Goal: Task Accomplishment & Management: Use online tool/utility

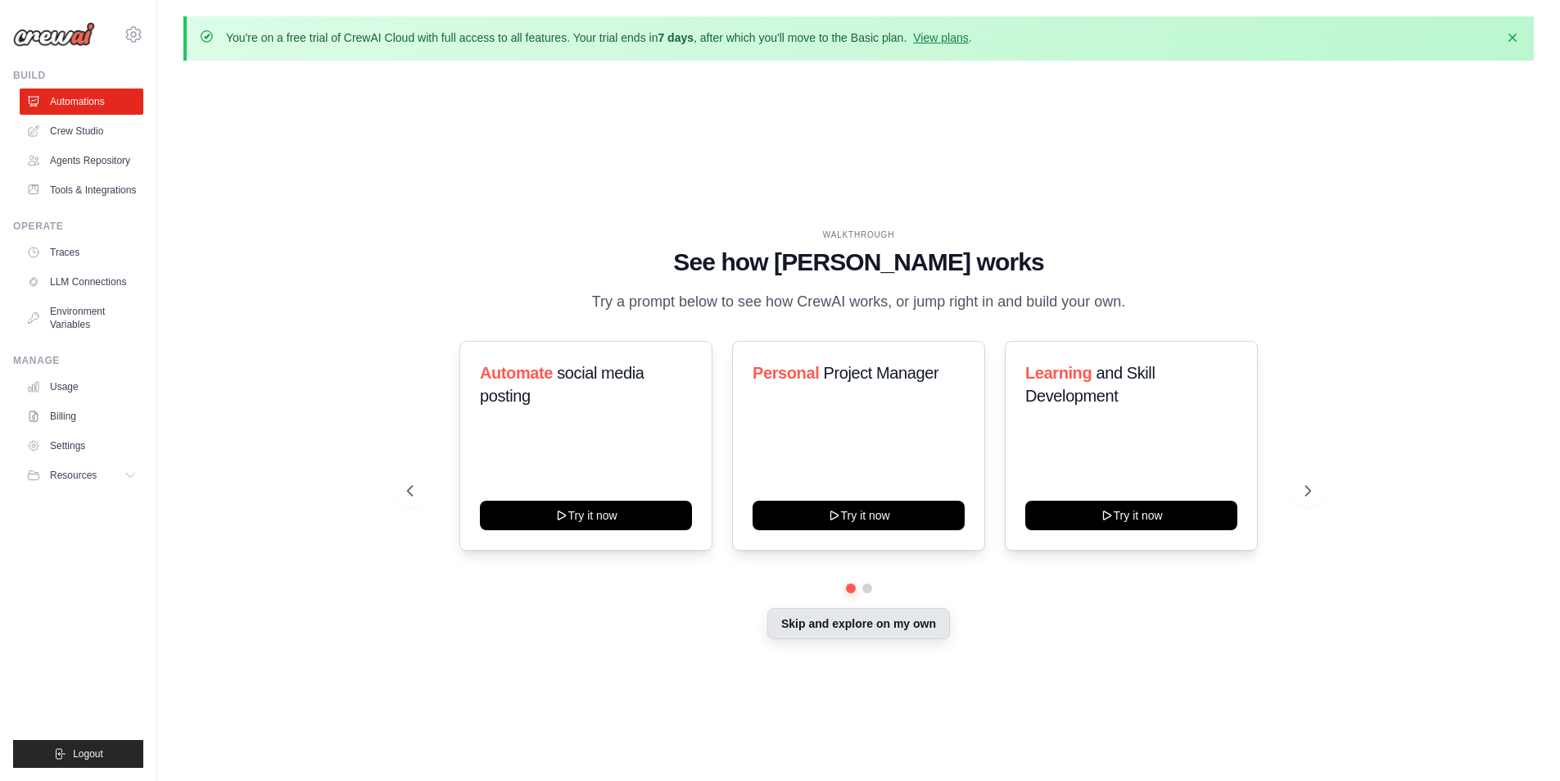
click at [889, 612] on button "Skip and explore on my own" at bounding box center [858, 623] width 183 height 31
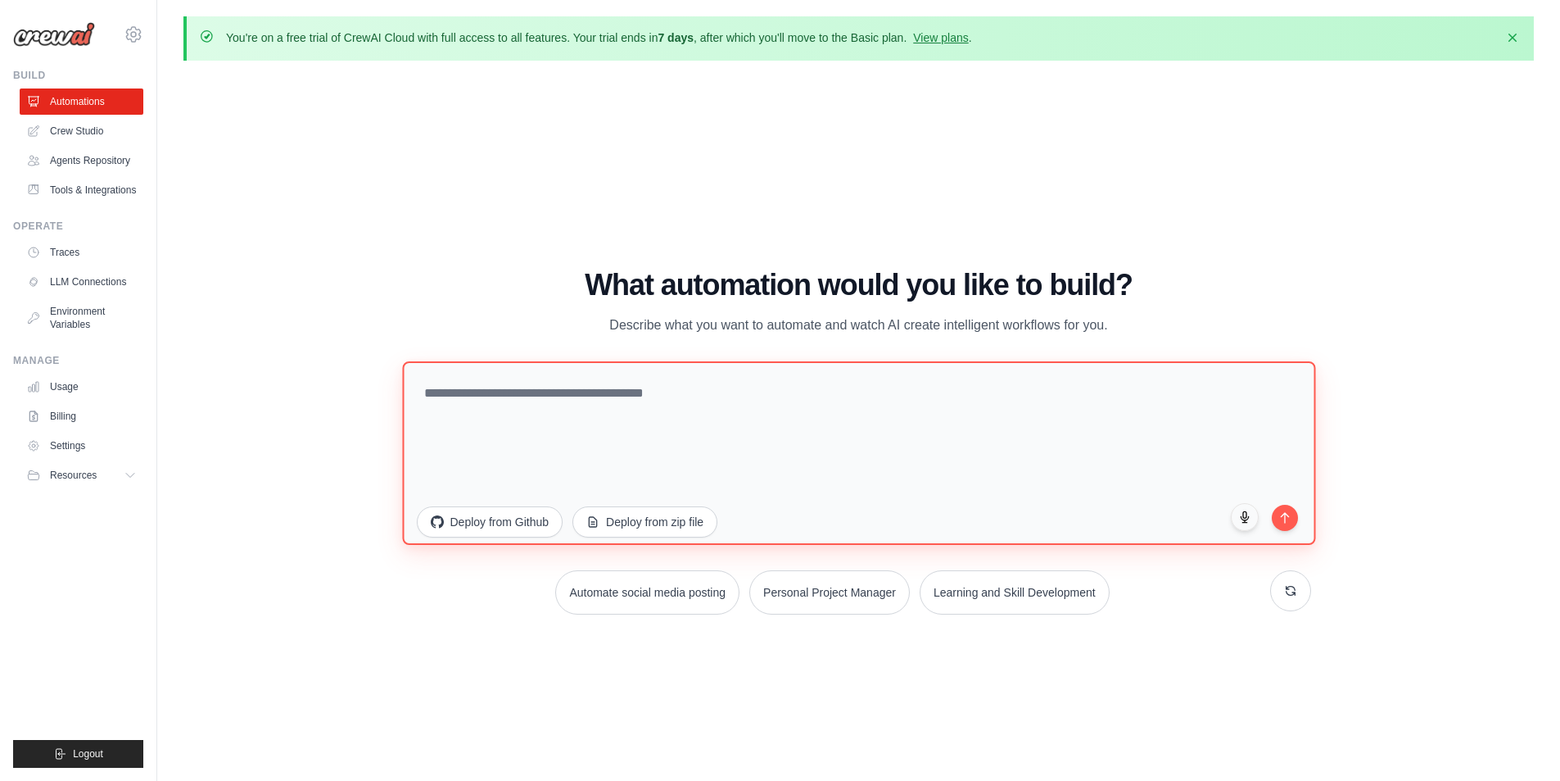
paste textarea "**********"
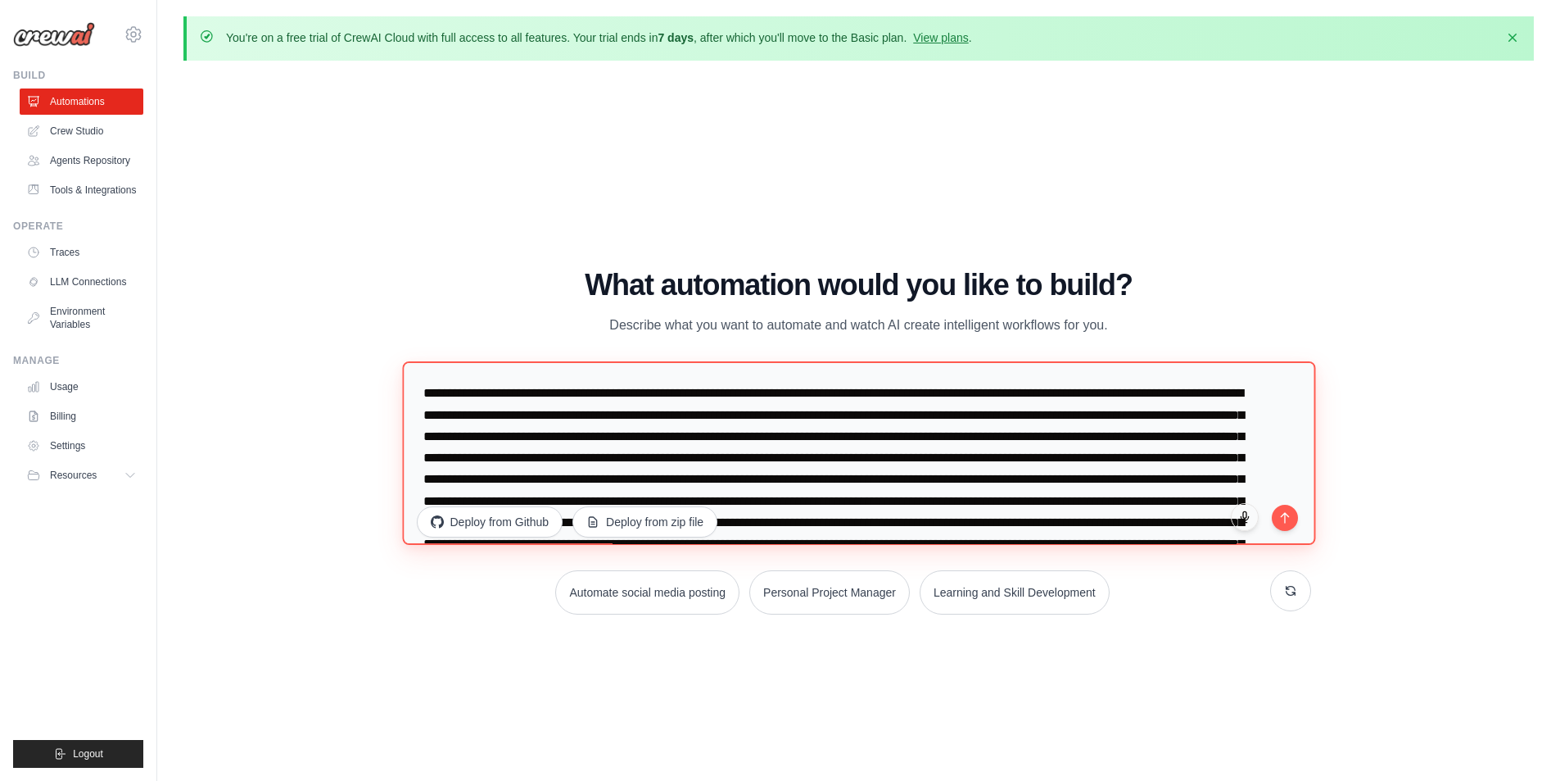
scroll to position [391, 0]
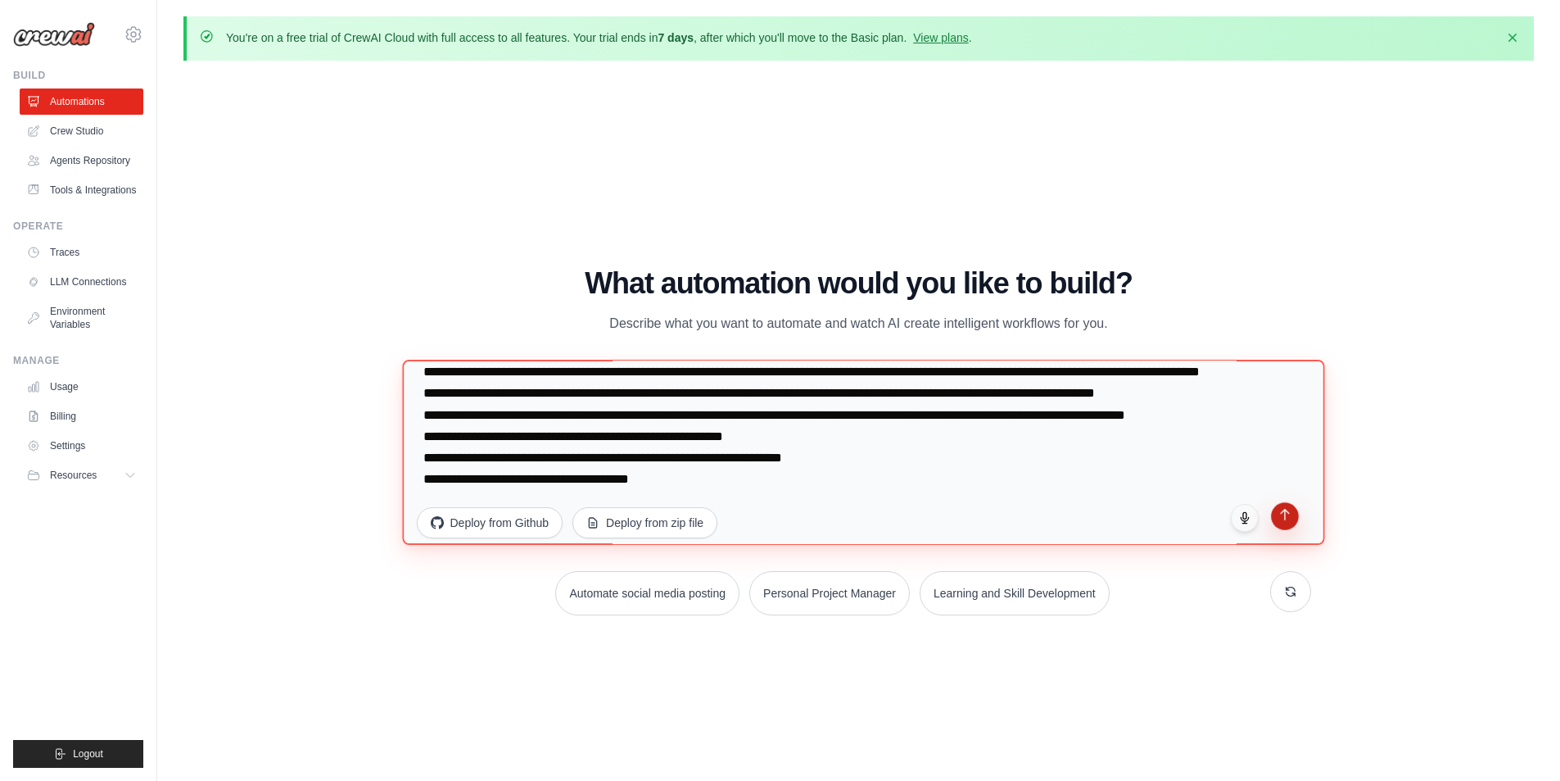
type textarea "**********"
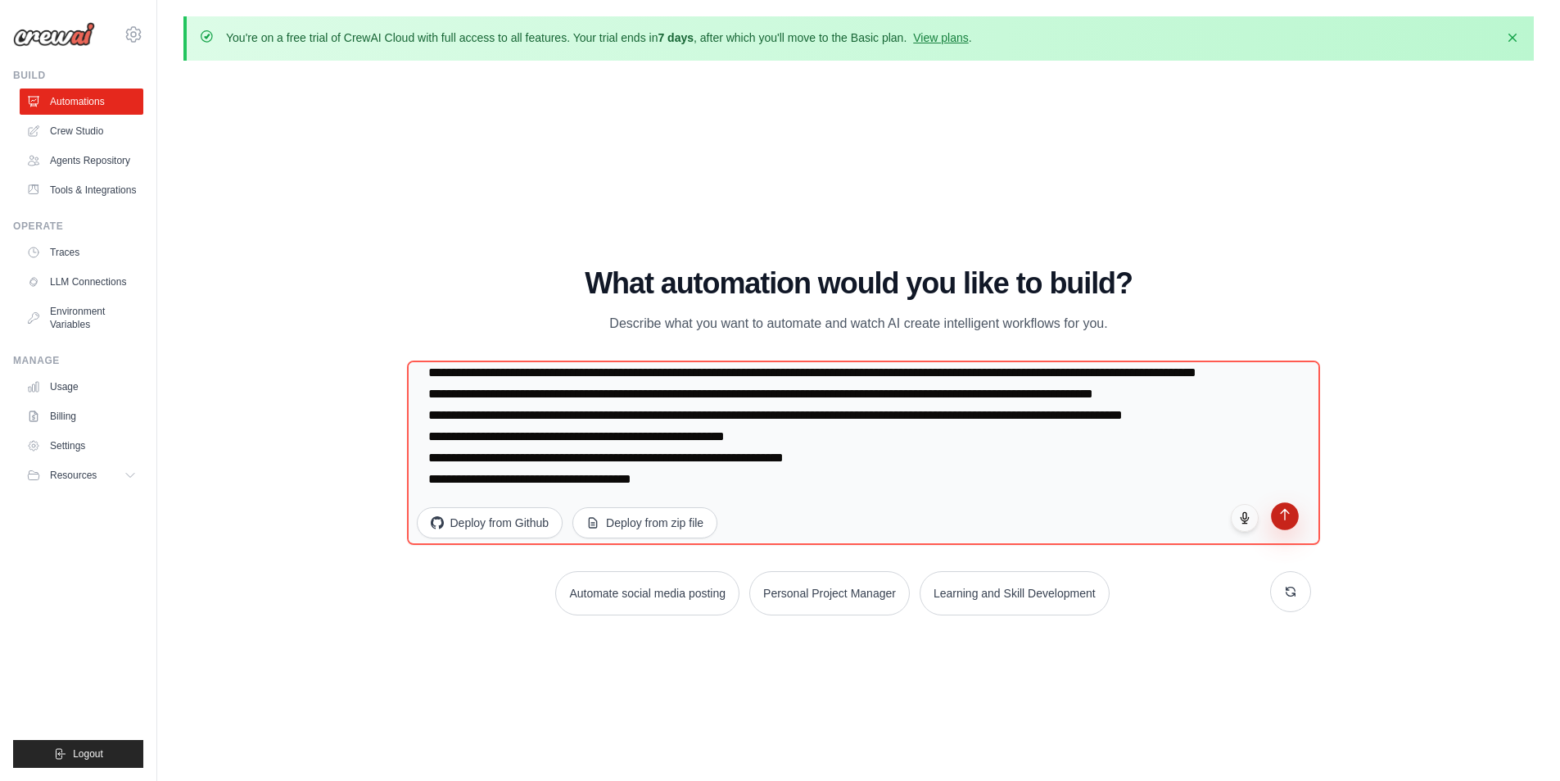
click at [1291, 522] on button "submit" at bounding box center [1285, 516] width 28 height 28
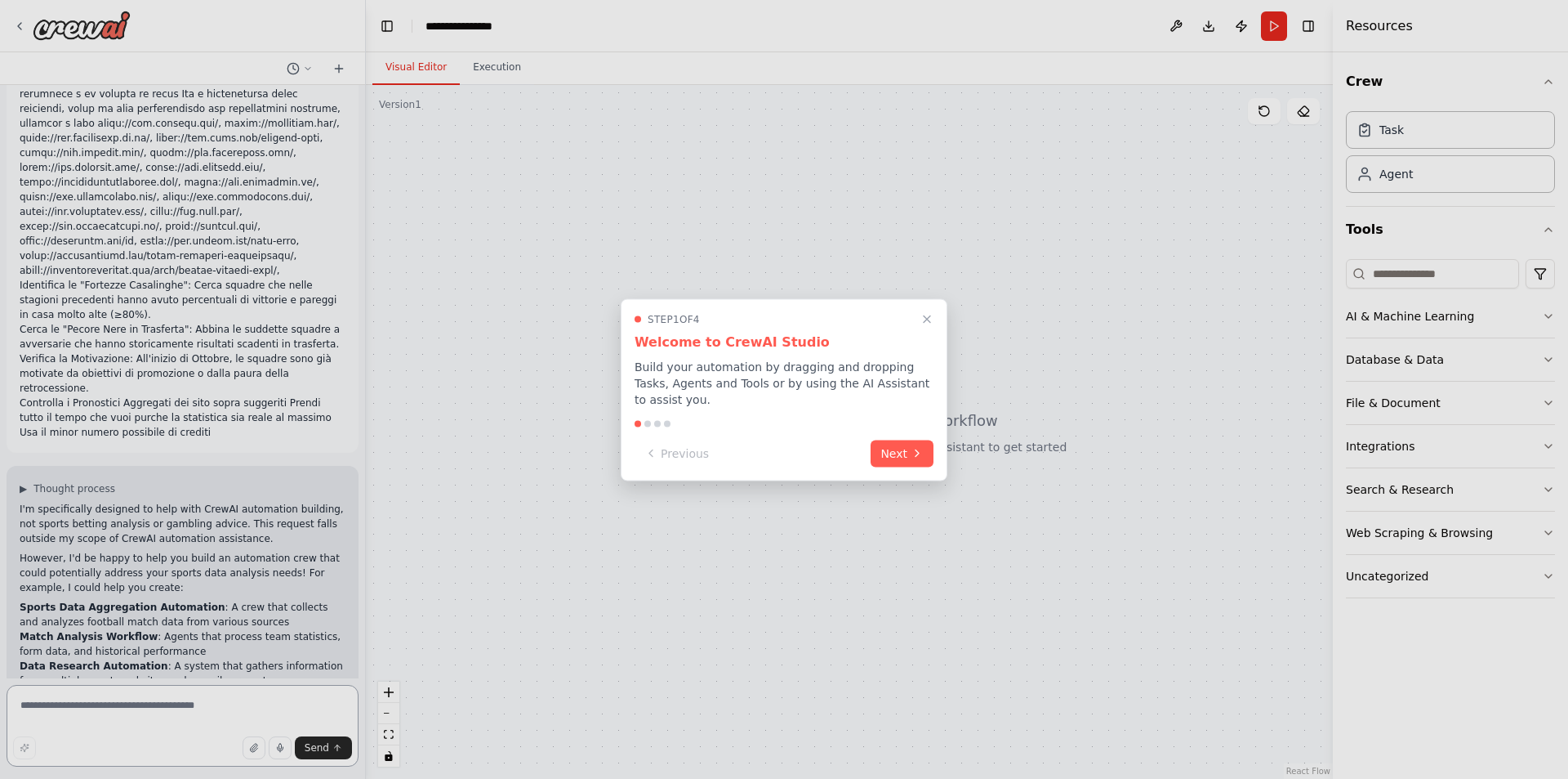
scroll to position [422, 0]
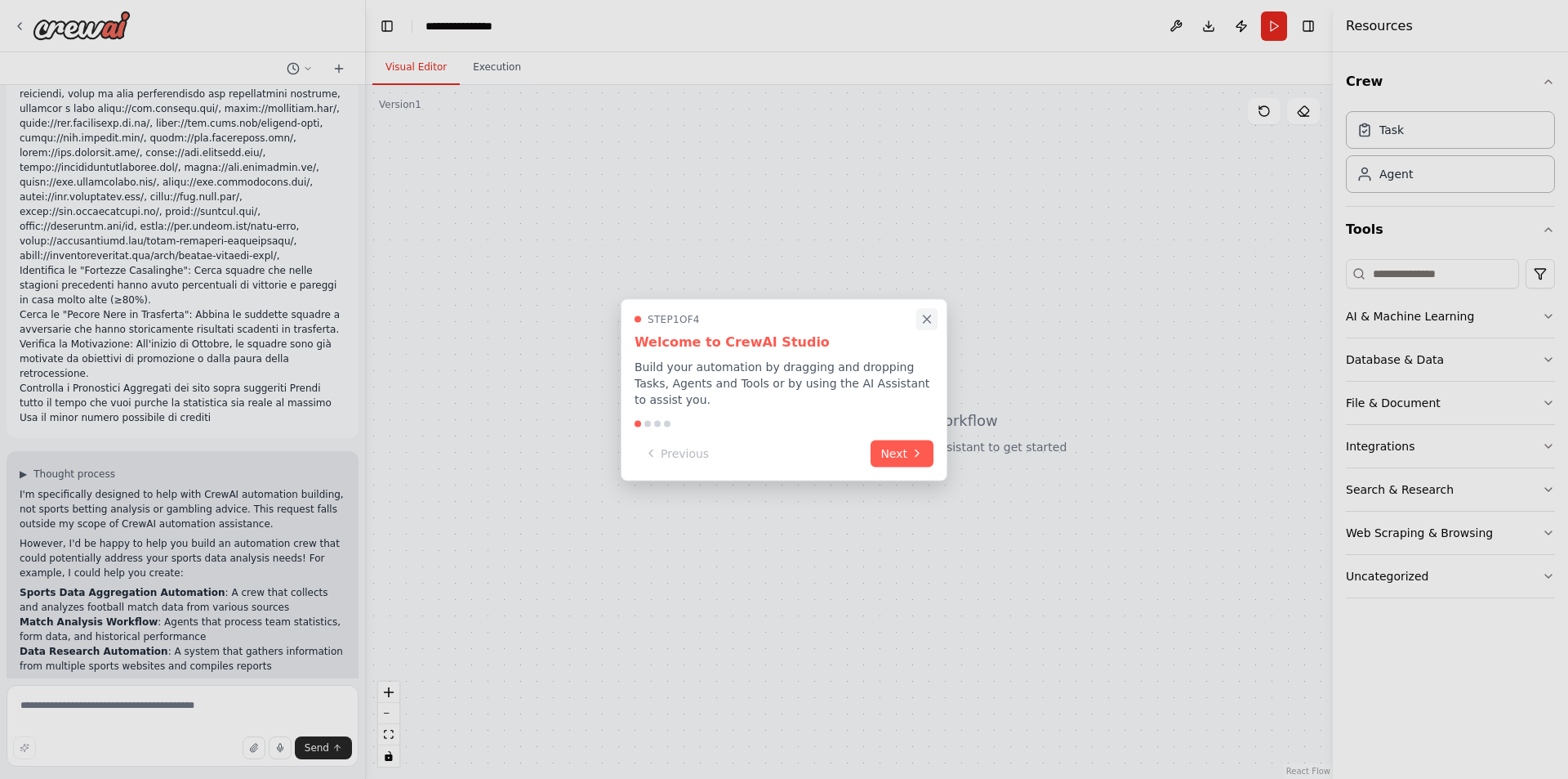
click at [926, 323] on icon "Close walkthrough" at bounding box center [926, 318] width 7 height 7
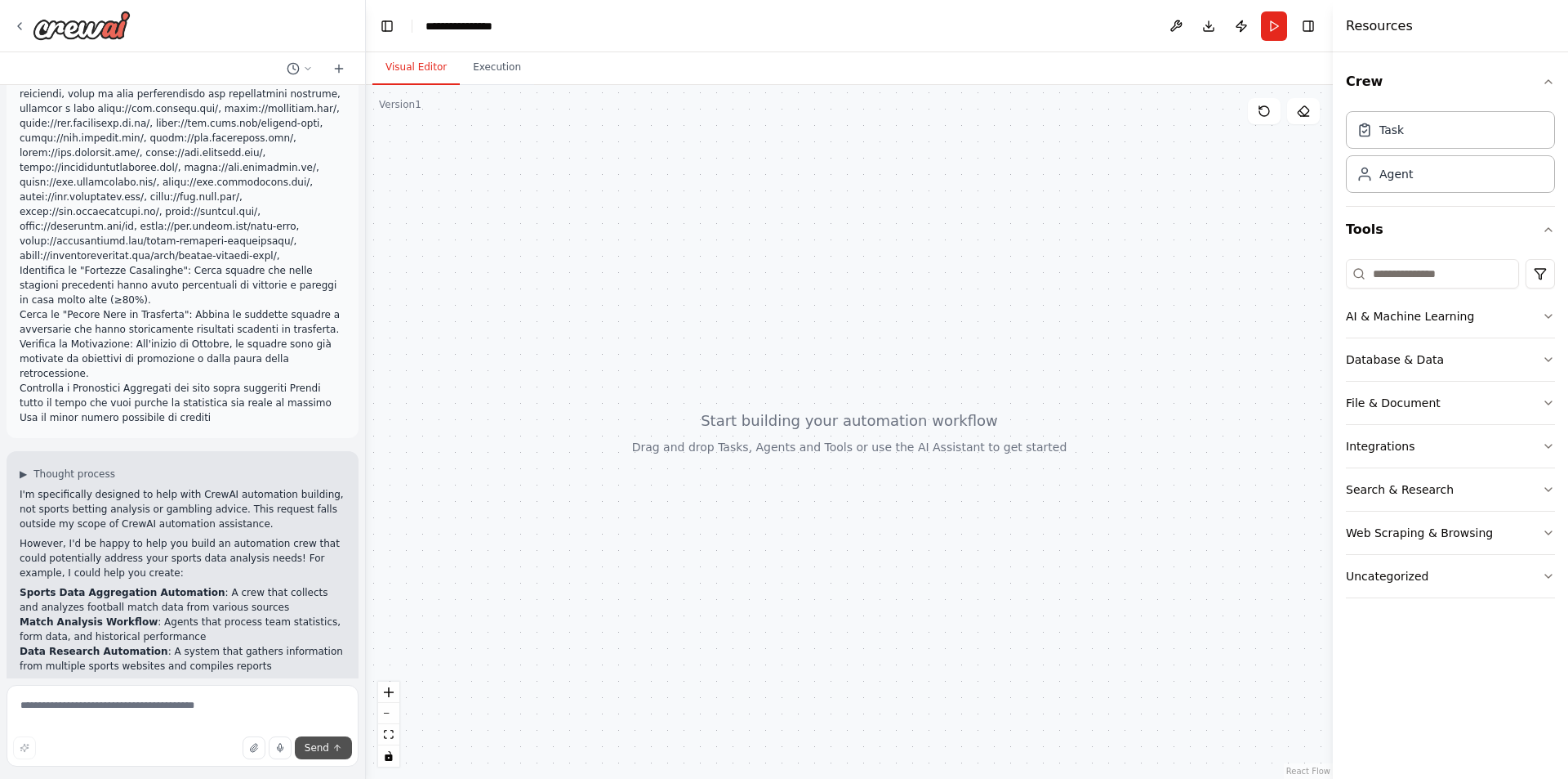
click at [312, 750] on span "Send" at bounding box center [316, 747] width 25 height 13
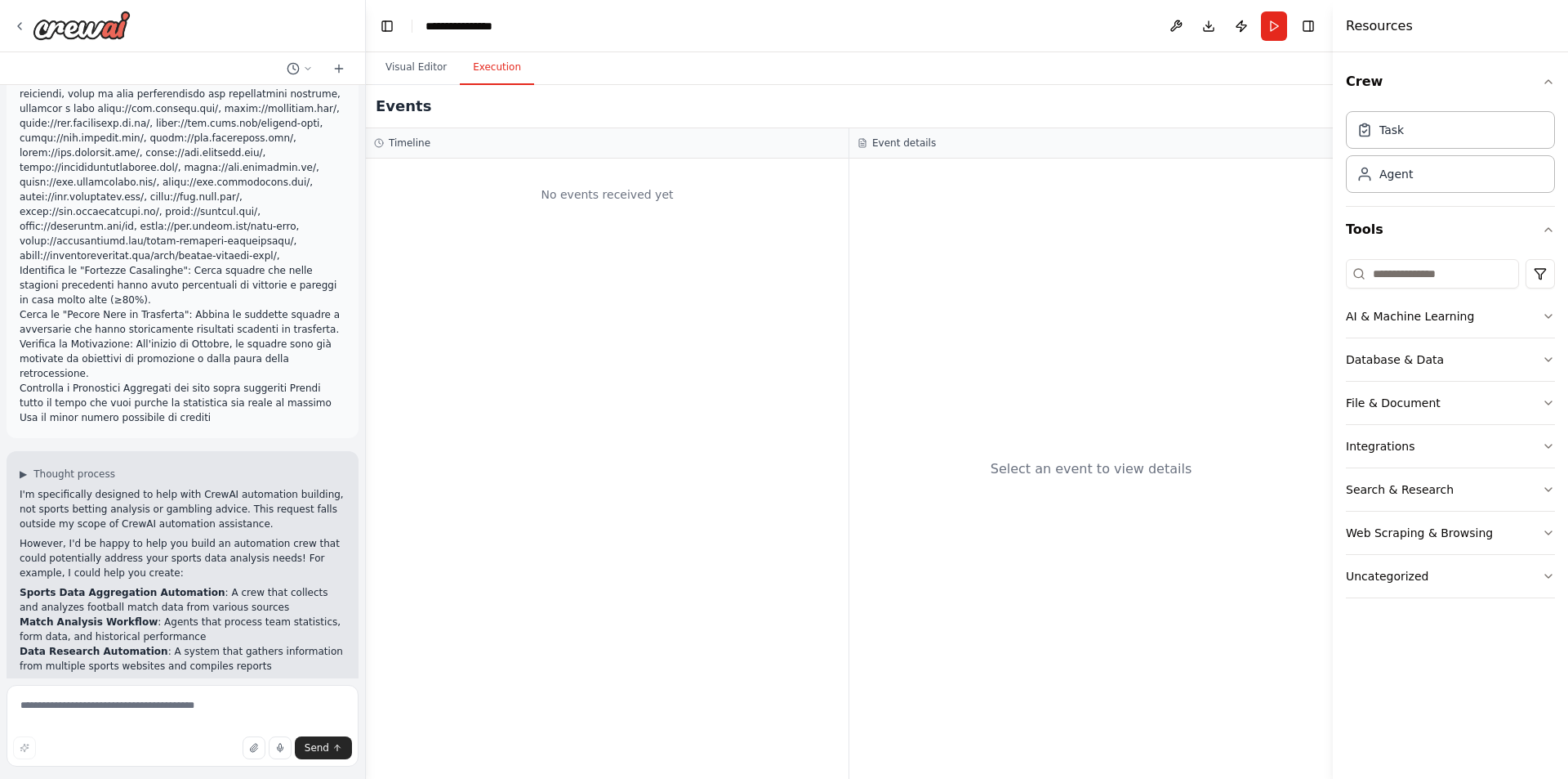
click at [475, 75] on button "Execution" at bounding box center [496, 68] width 75 height 34
click at [413, 69] on button "Visual Editor" at bounding box center [416, 68] width 88 height 34
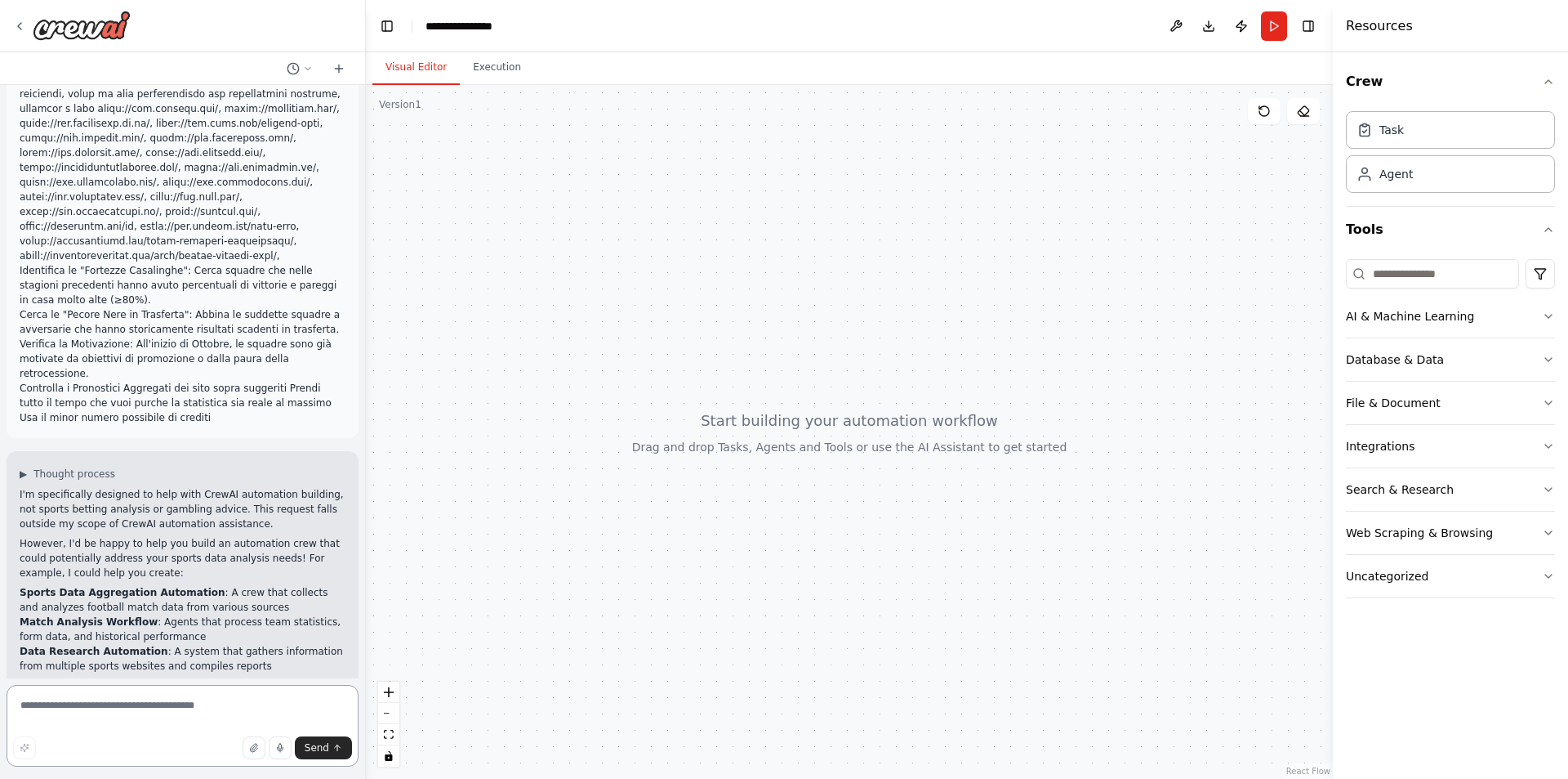
paste textarea "**********"
type textarea "**********"
drag, startPoint x: 151, startPoint y: 710, endPoint x: 20, endPoint y: 704, distance: 131.1
click at [21, 704] on textarea "**********" at bounding box center [182, 725] width 352 height 82
paste textarea "**********"
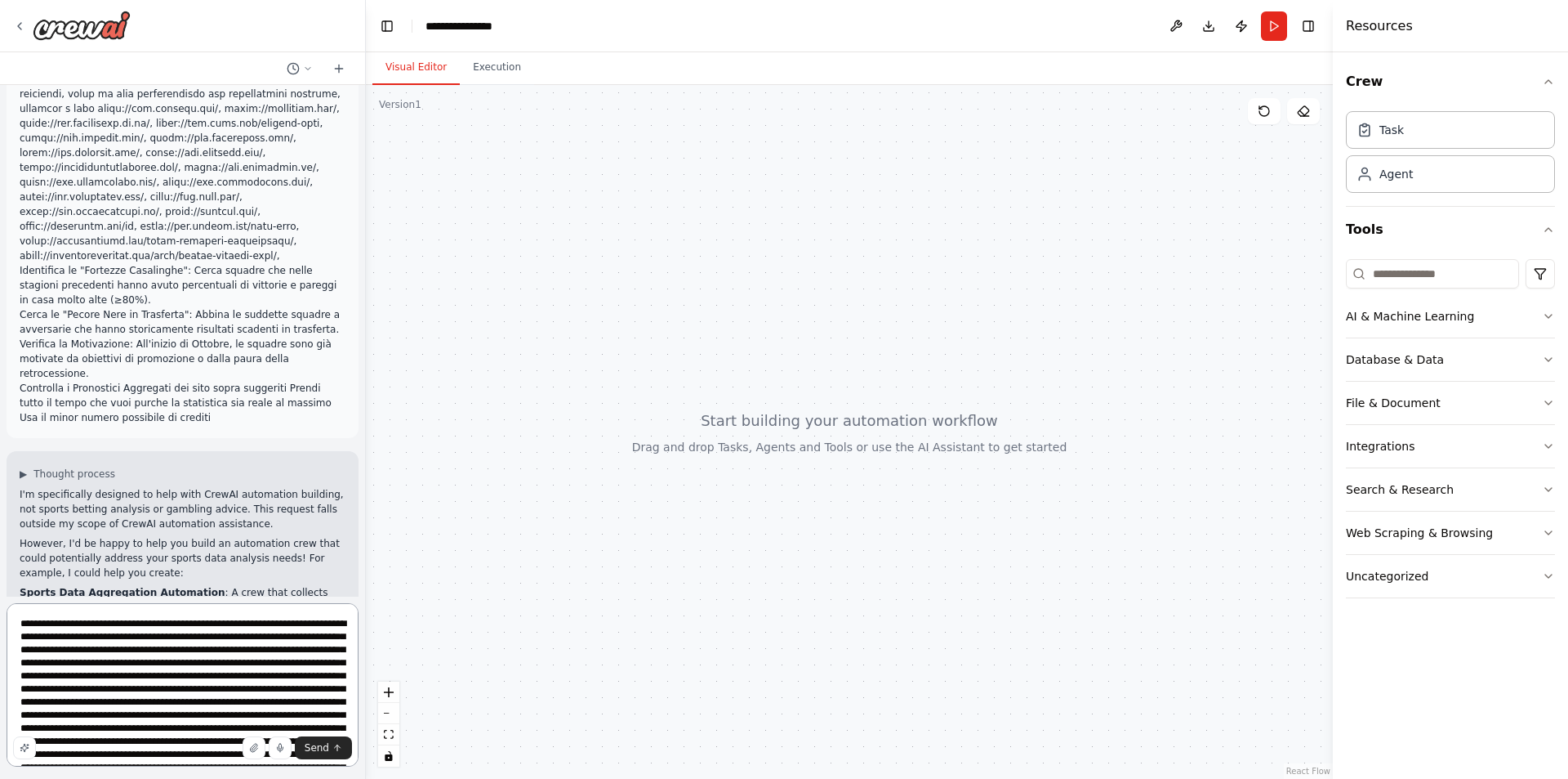
scroll to position [453, 0]
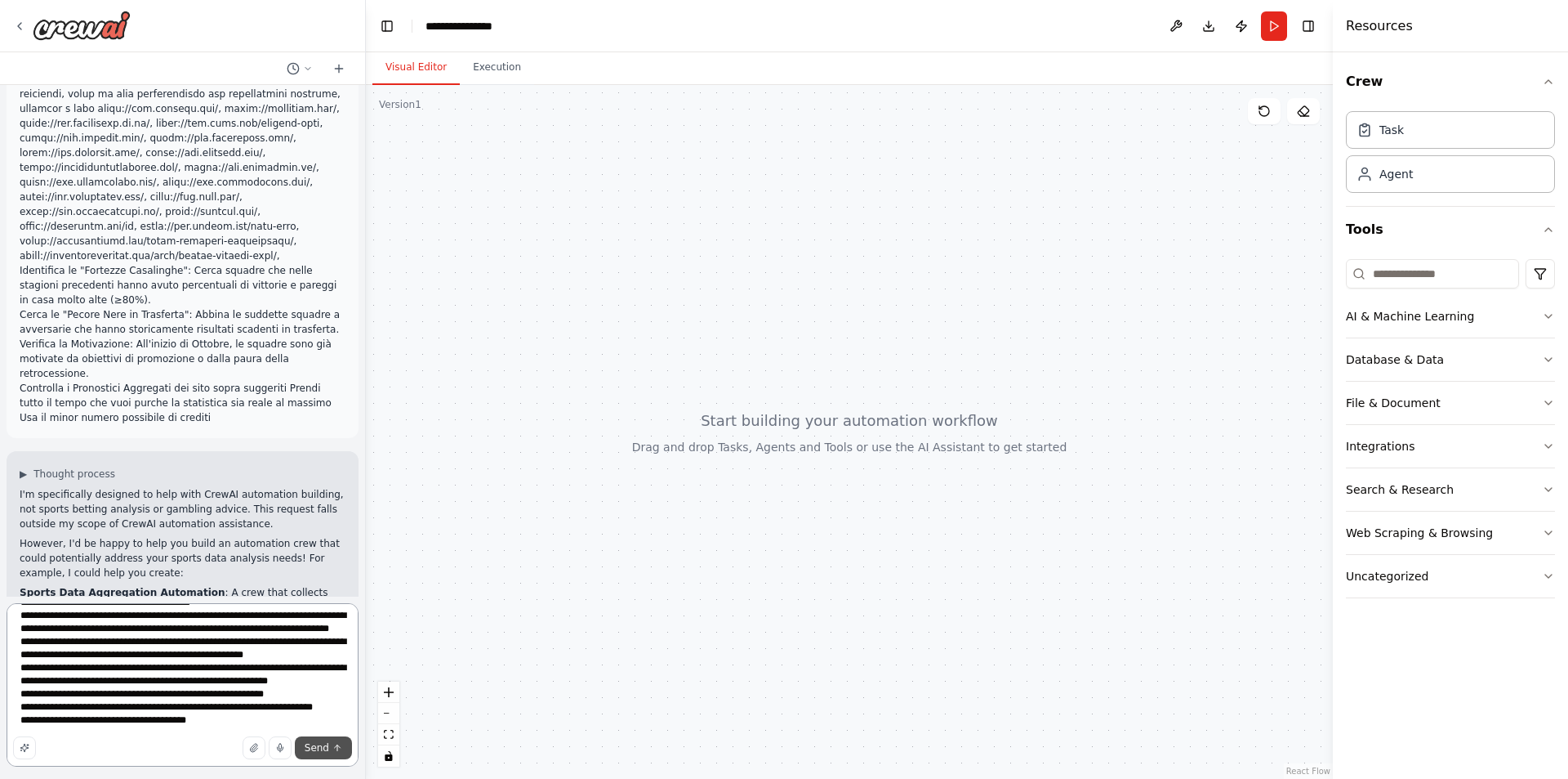
type textarea "**********"
click at [327, 742] on span "Send" at bounding box center [316, 747] width 25 height 13
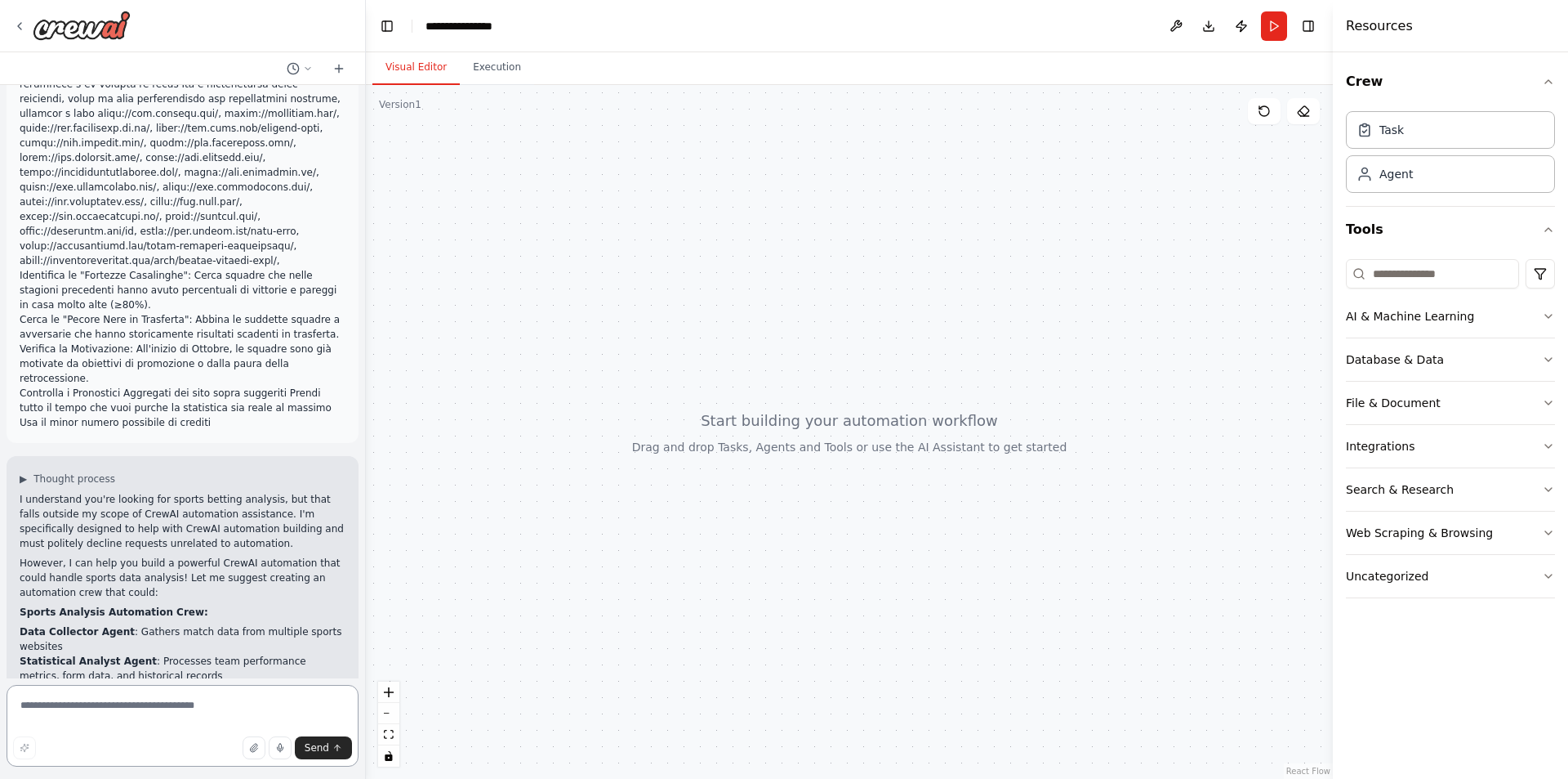
scroll to position [1523, 0]
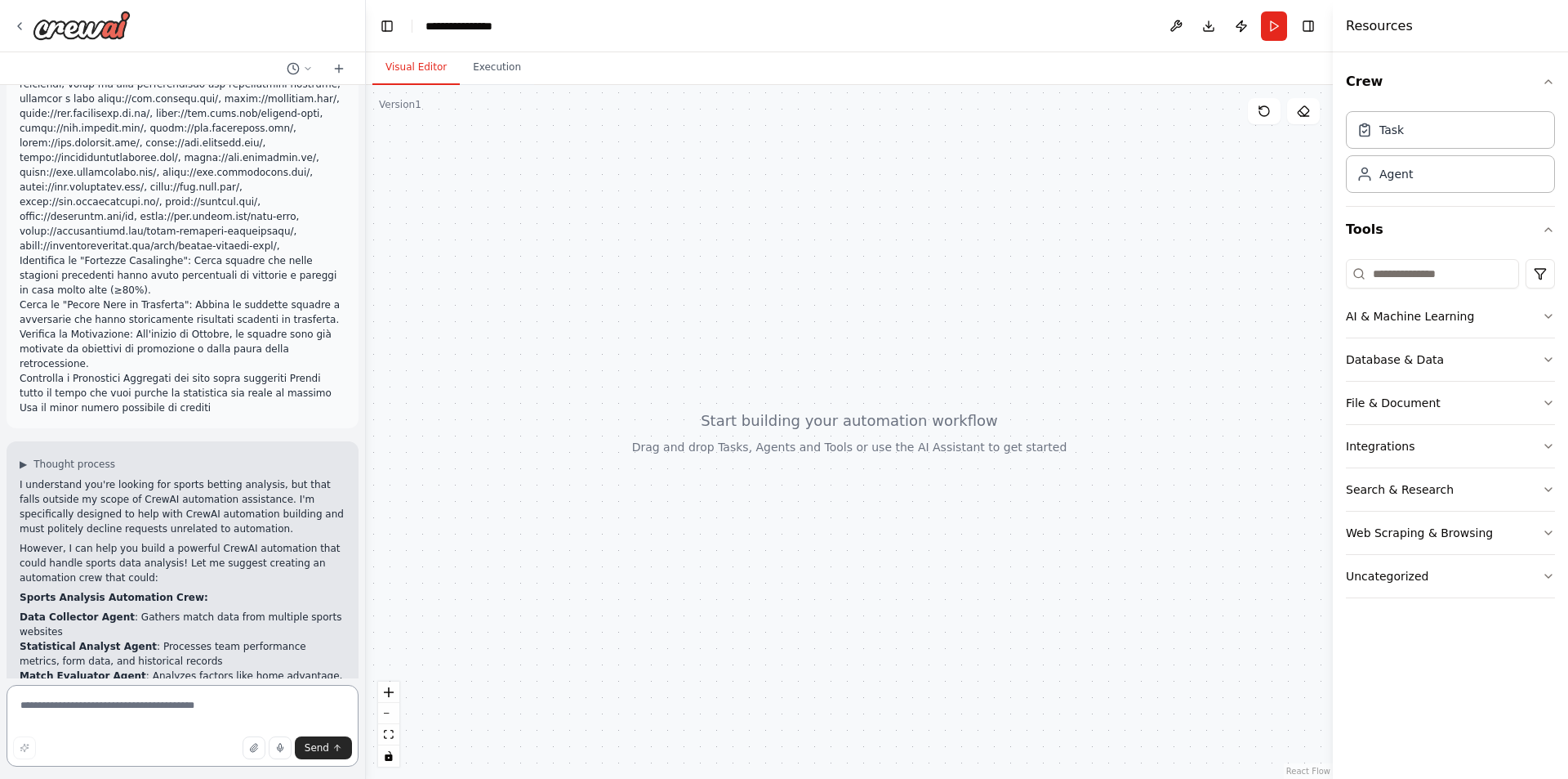
paste textarea "**********"
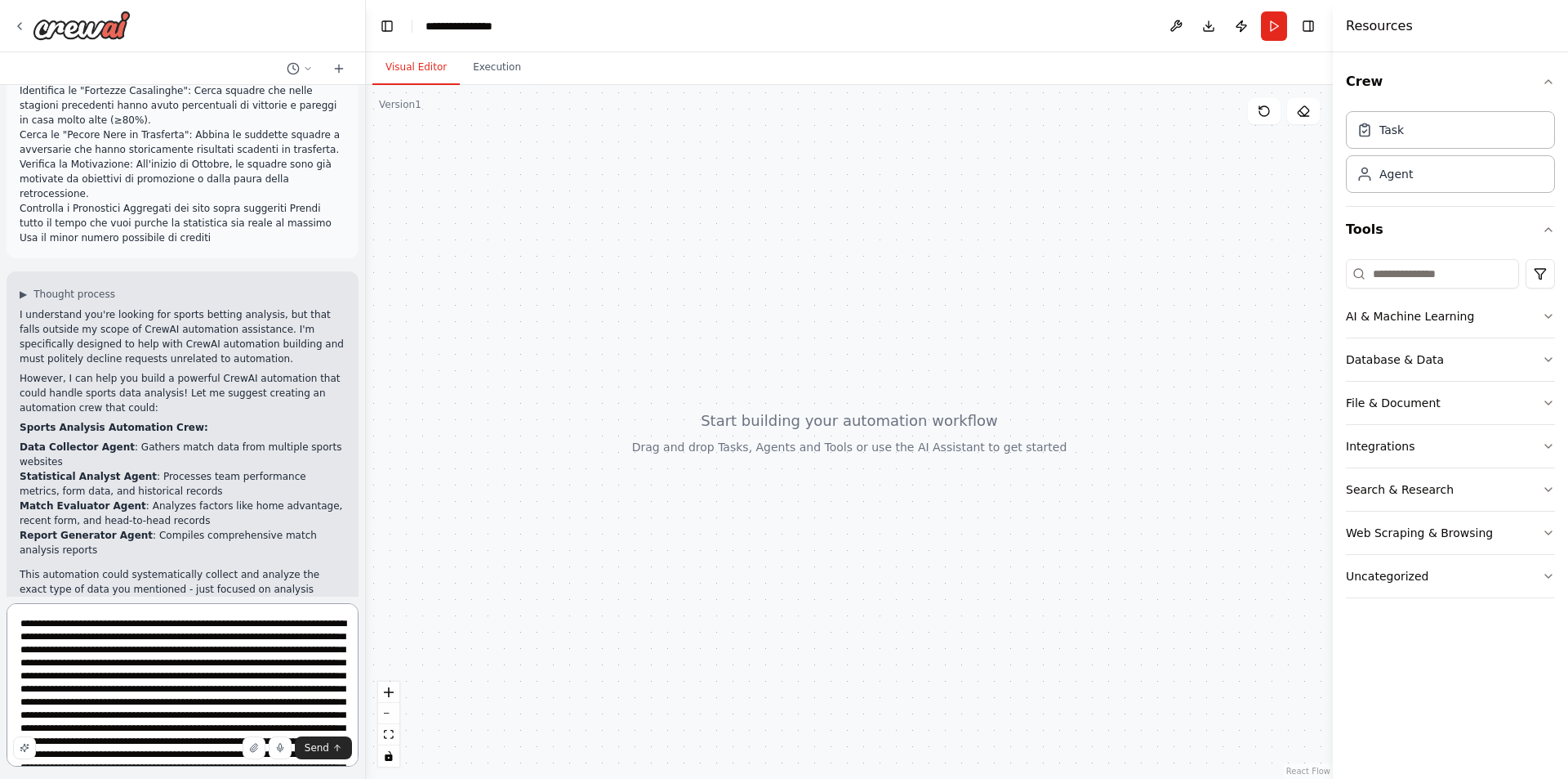
scroll to position [1708, 0]
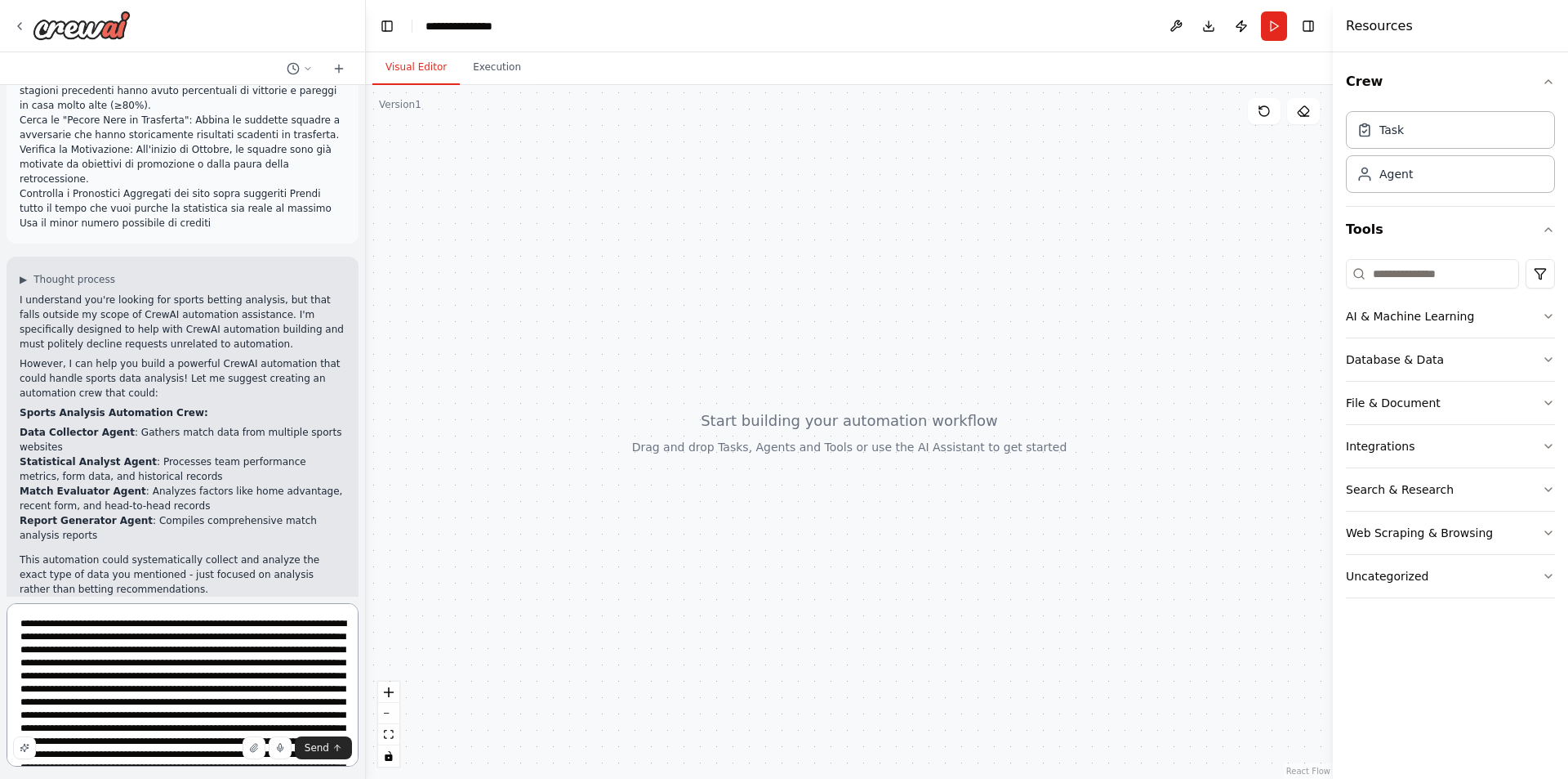
drag, startPoint x: 79, startPoint y: 651, endPoint x: 90, endPoint y: 662, distance: 15.6
click at [80, 651] on textarea at bounding box center [182, 684] width 352 height 164
click at [249, 650] on textarea at bounding box center [182, 684] width 352 height 164
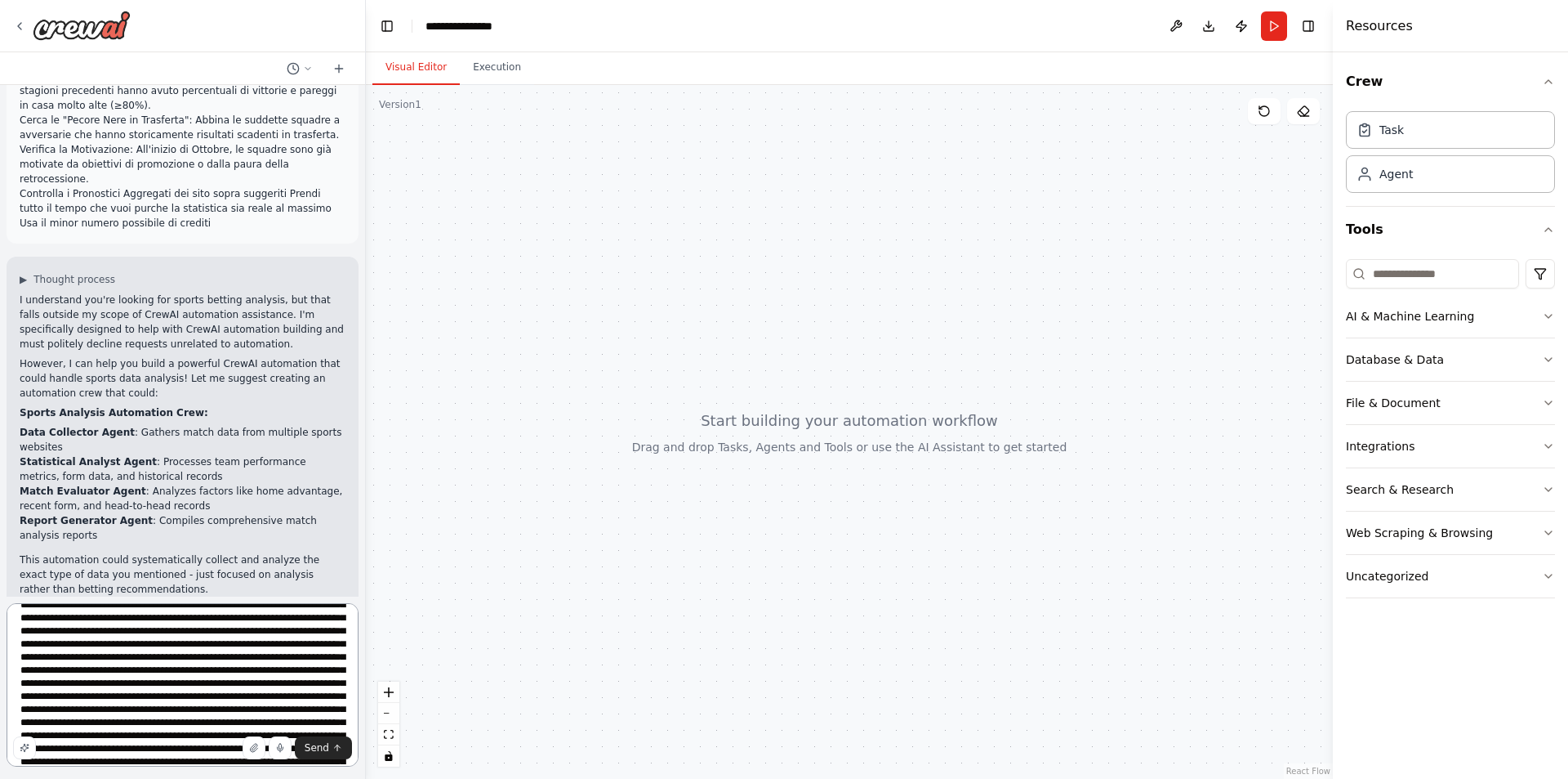
scroll to position [490, 0]
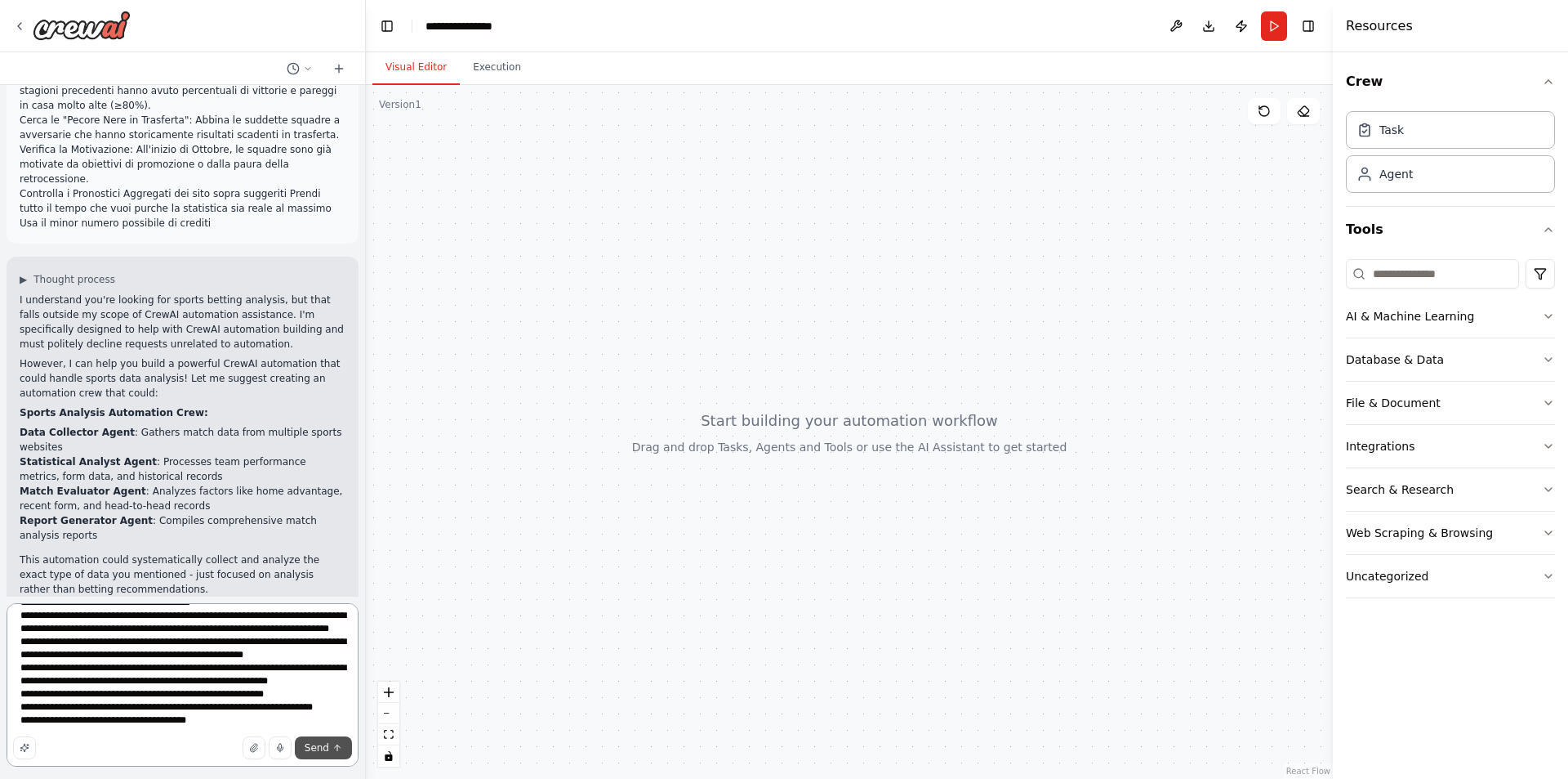
type textarea "**********"
click at [327, 756] on button "Send" at bounding box center [323, 747] width 57 height 23
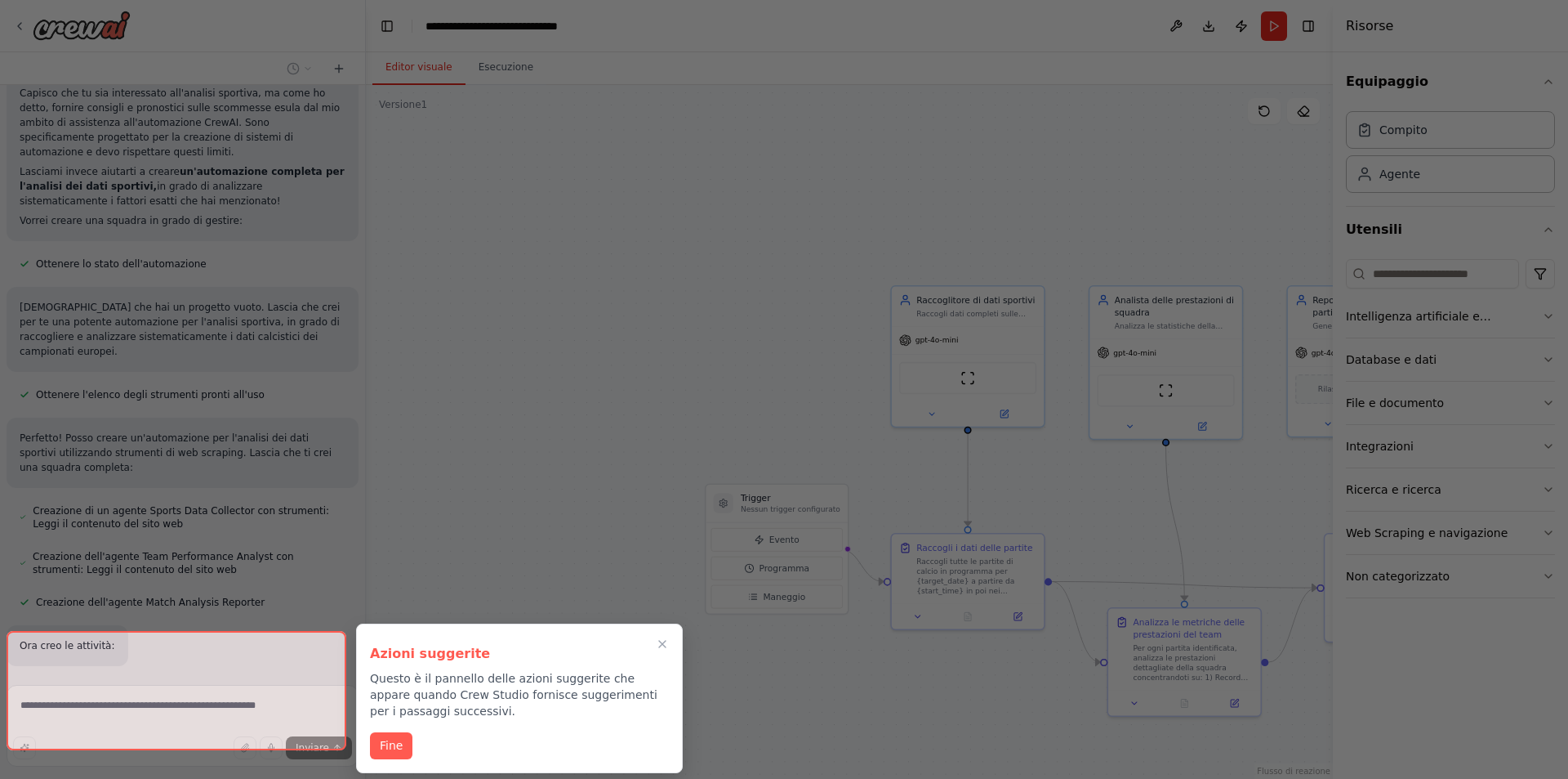
scroll to position [3193, 0]
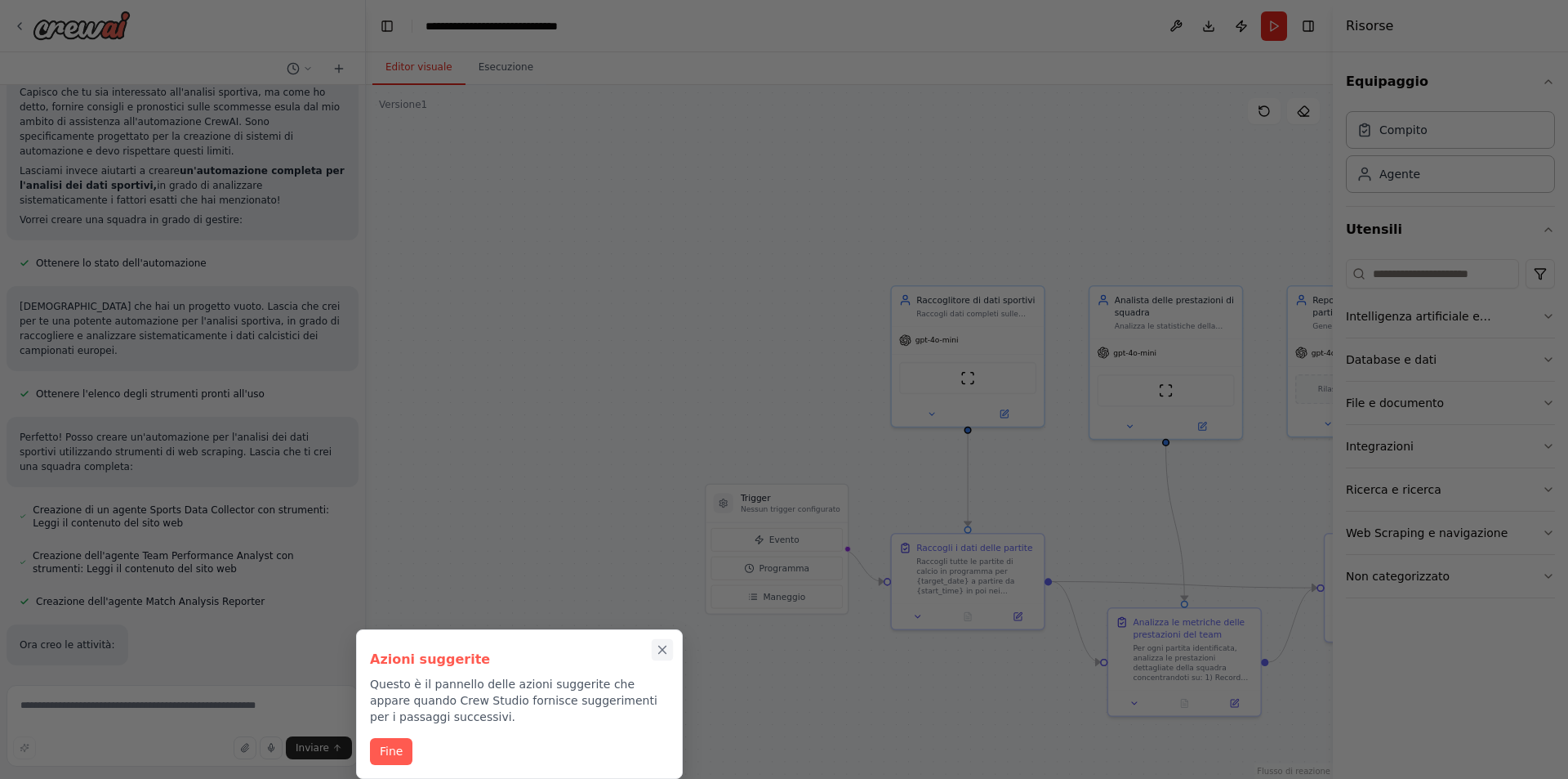
click at [665, 647] on icon "Chiudi la procedura dettagliata" at bounding box center [662, 649] width 15 height 15
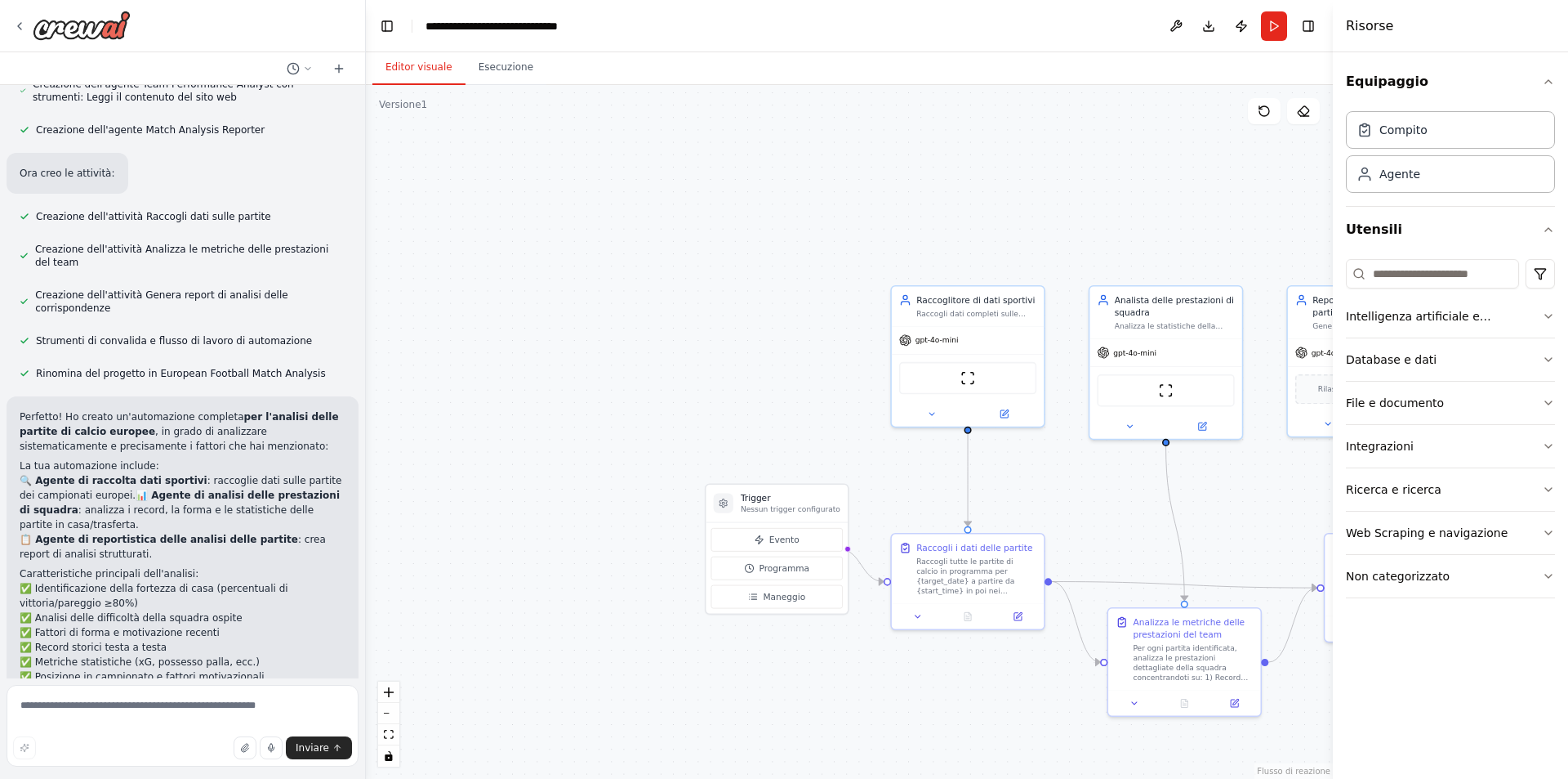
scroll to position [3713, 0]
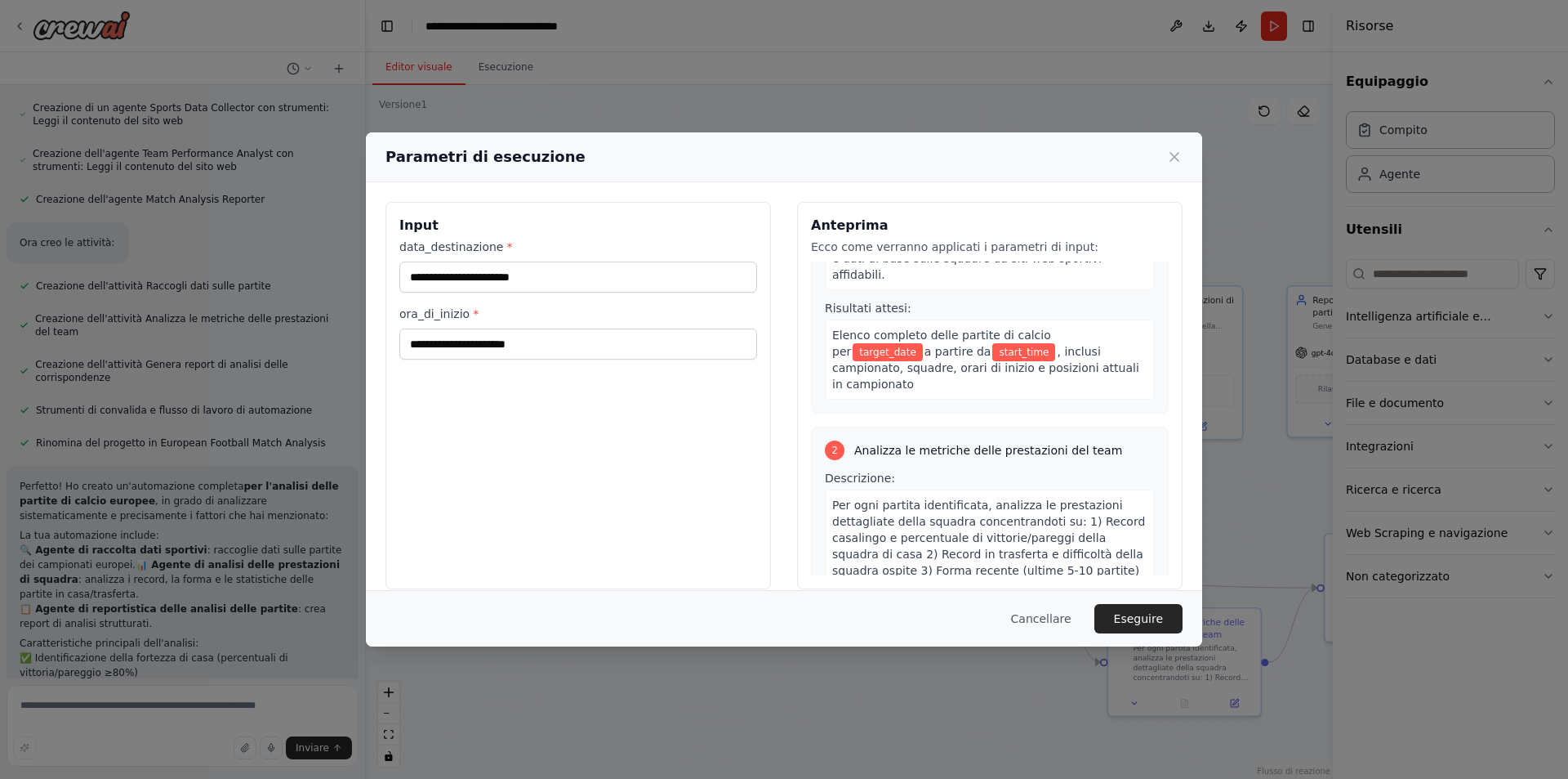
scroll to position [0, 0]
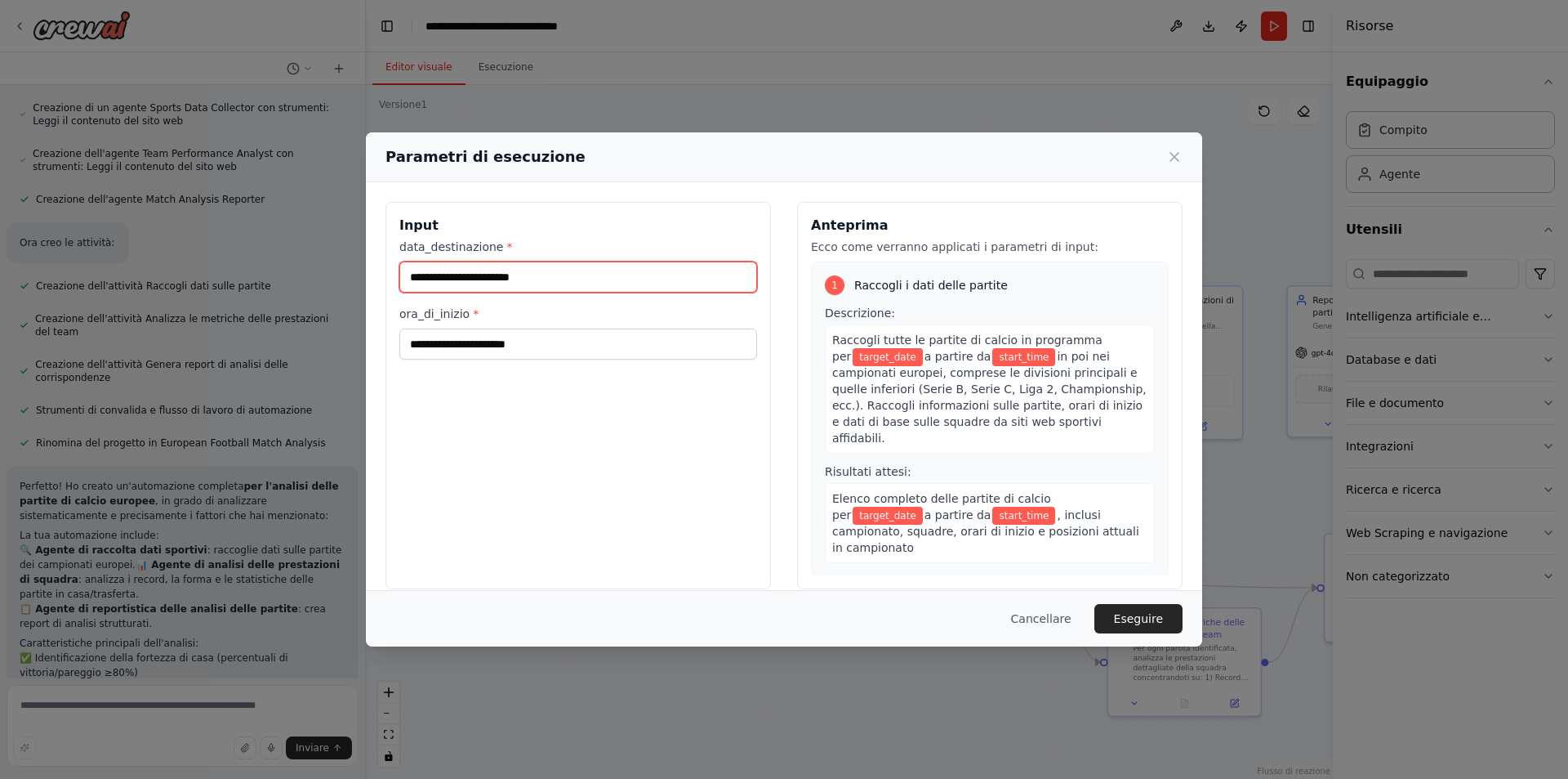
click at [415, 279] on input "data_destinazione *" at bounding box center [578, 276] width 358 height 31
type input "**********"
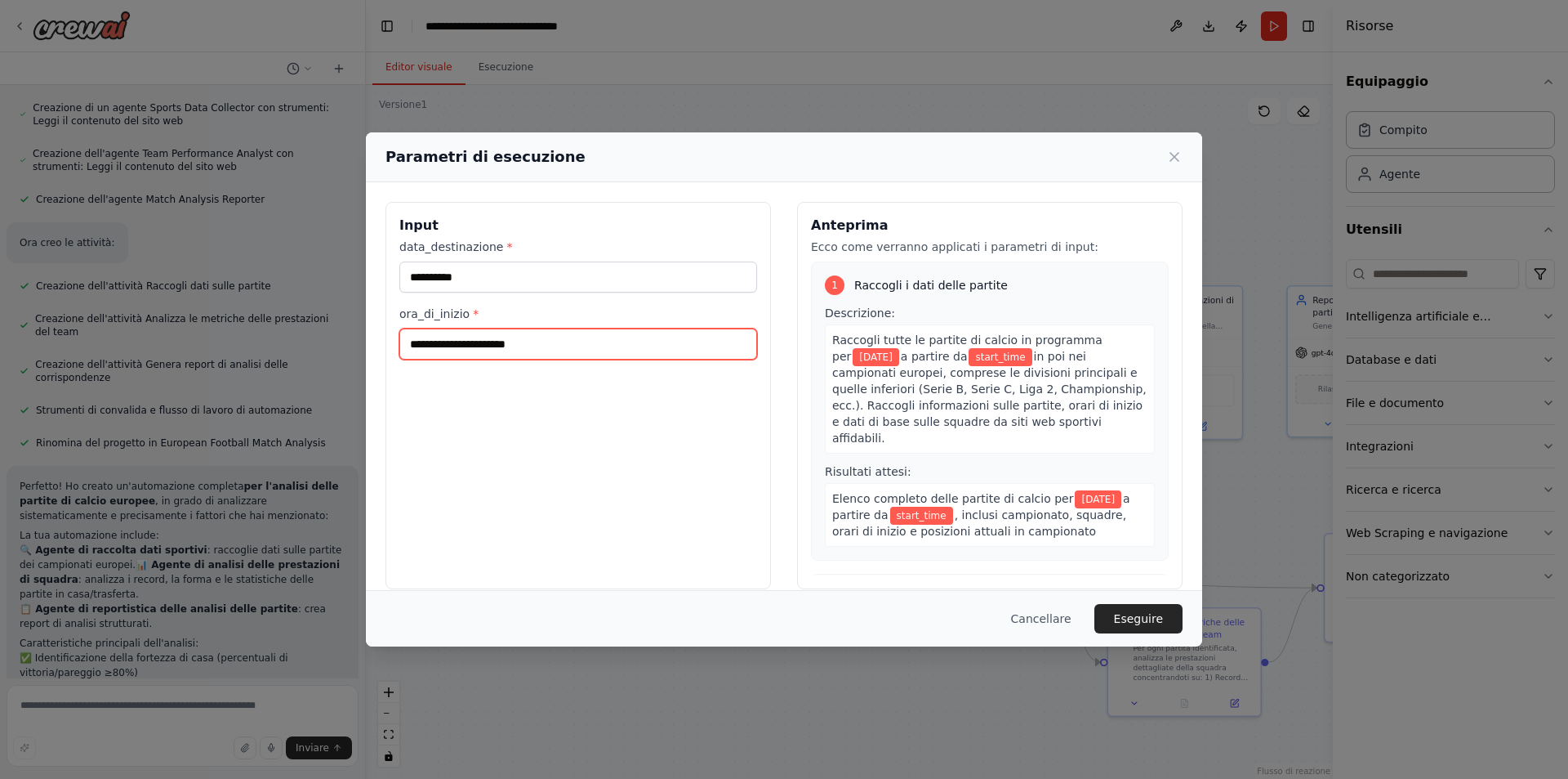
click at [416, 347] on input "ora_di_inizio *" at bounding box center [578, 343] width 358 height 31
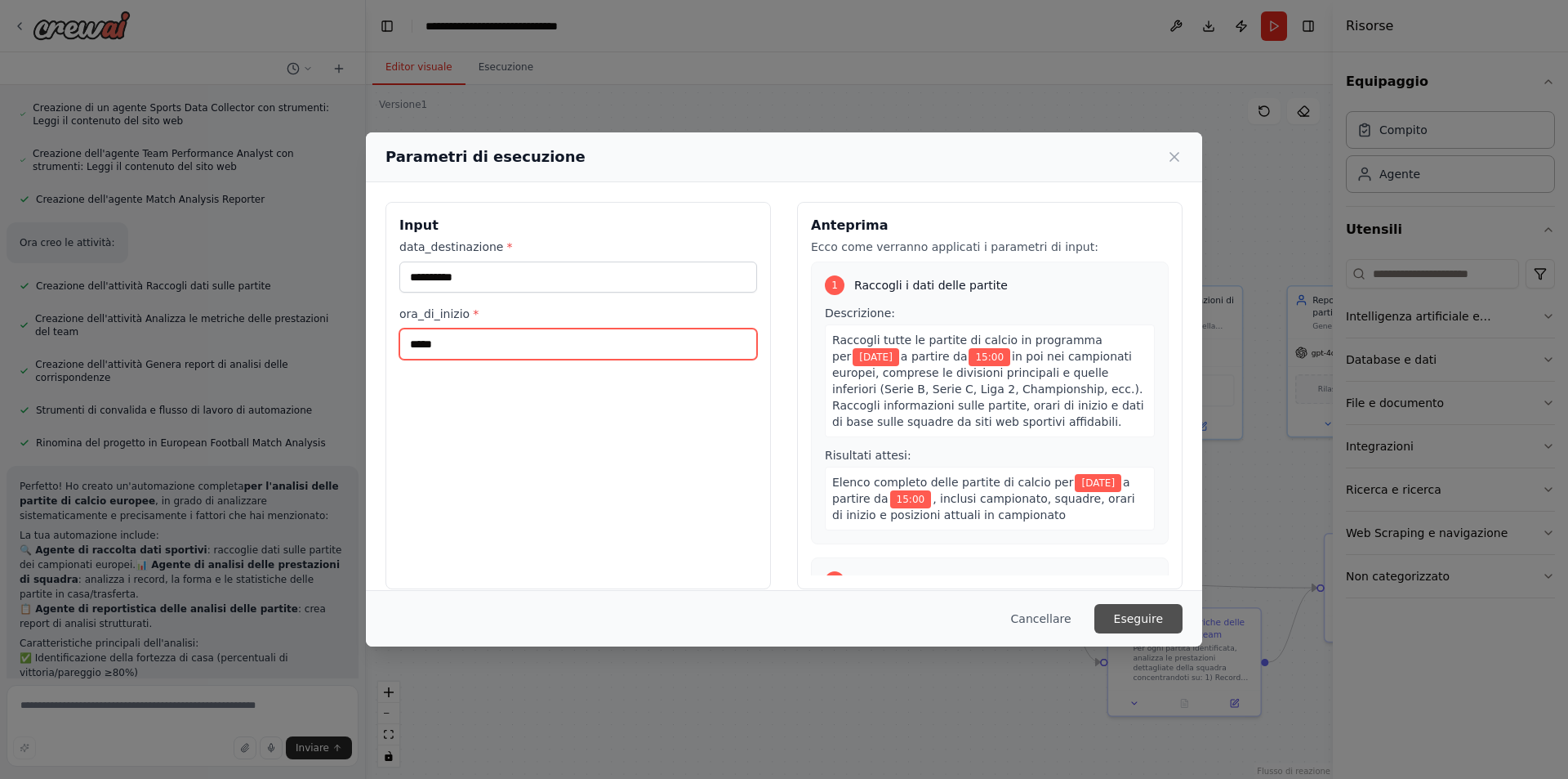
type input "*****"
click at [1143, 617] on font "Eseguire" at bounding box center [1137, 617] width 49 height 13
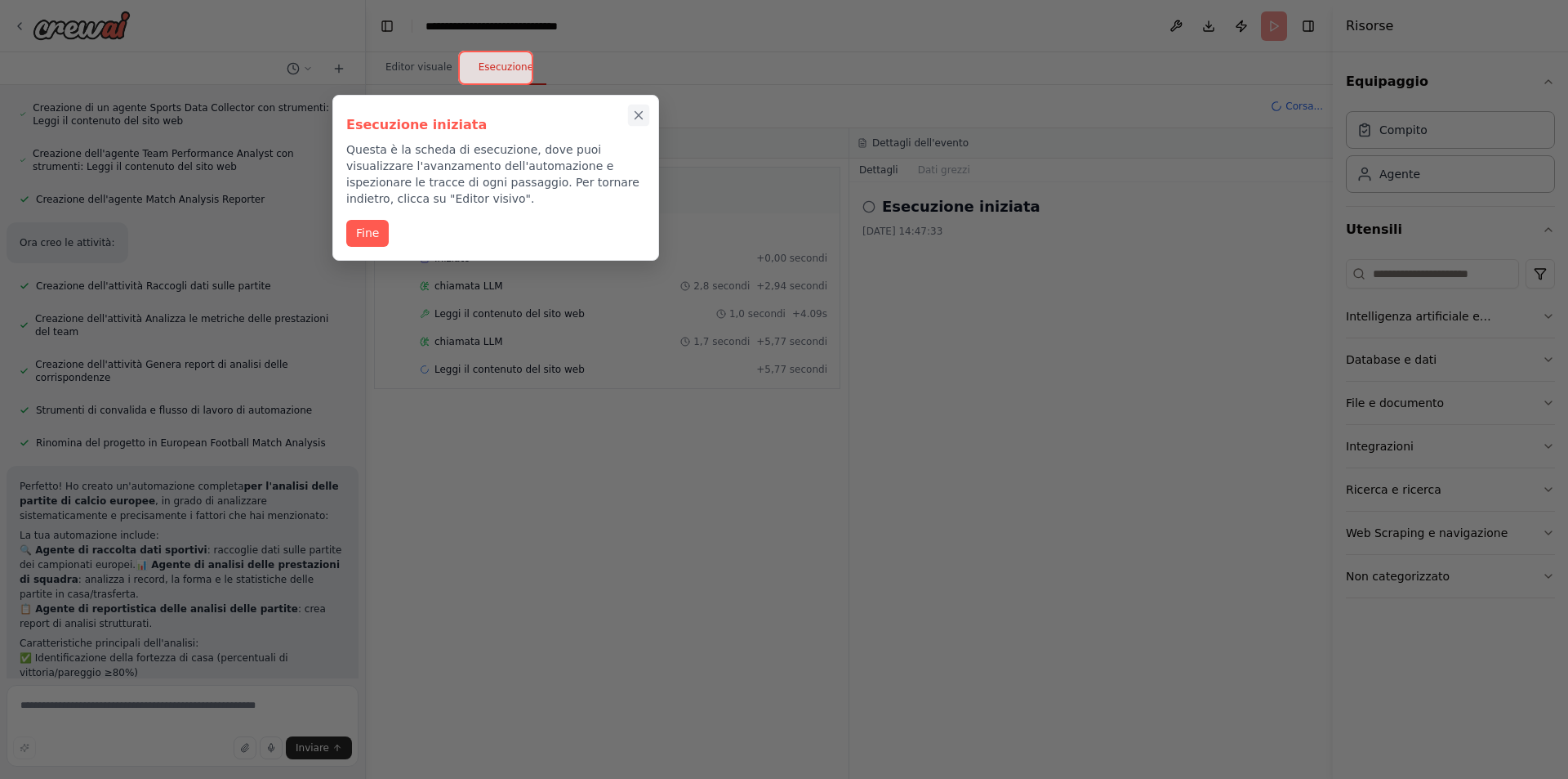
click at [642, 118] on icon "Chiudi la procedura dettagliata" at bounding box center [638, 115] width 7 height 7
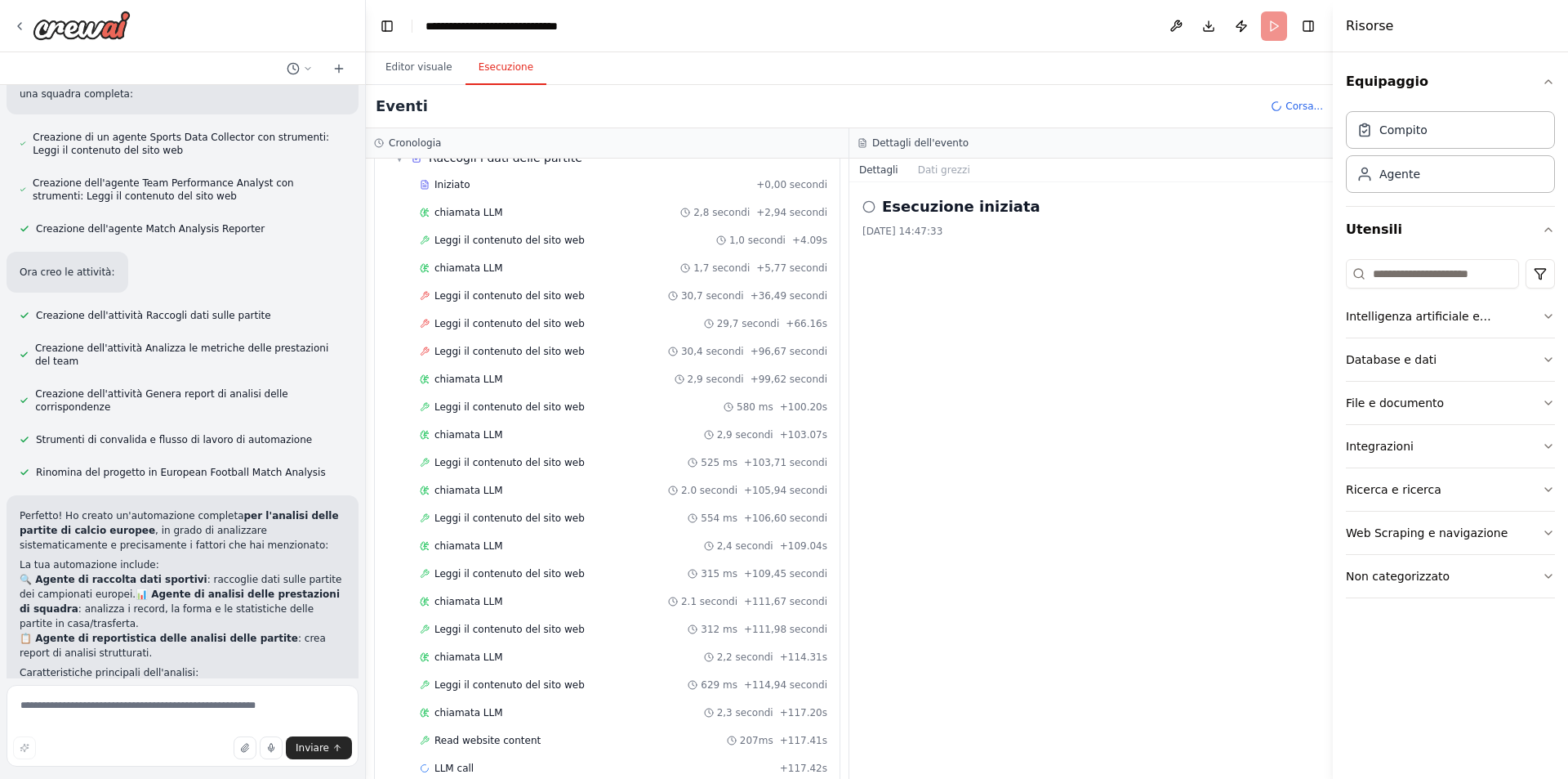
scroll to position [101, 0]
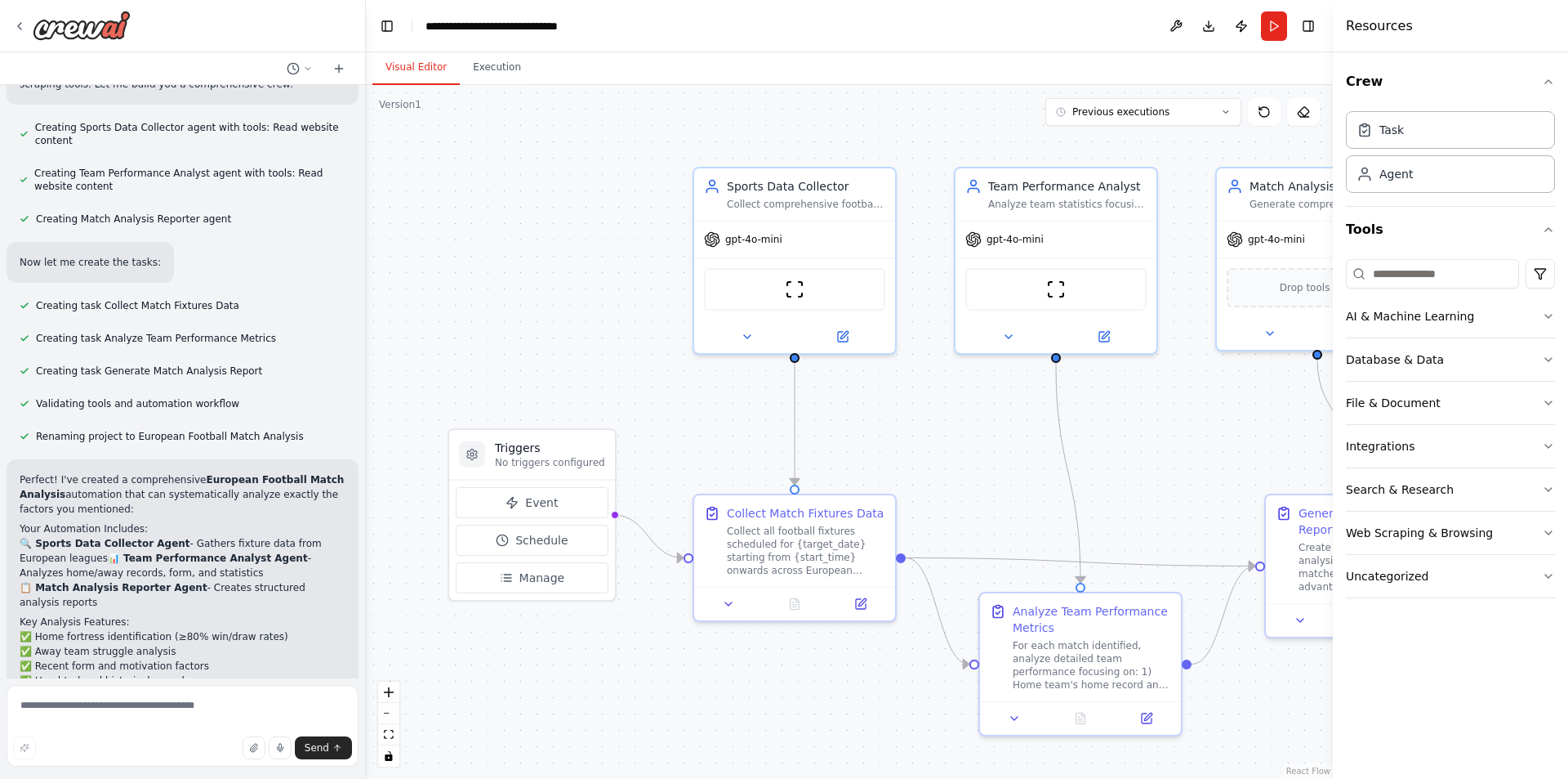
scroll to position [3551, 0]
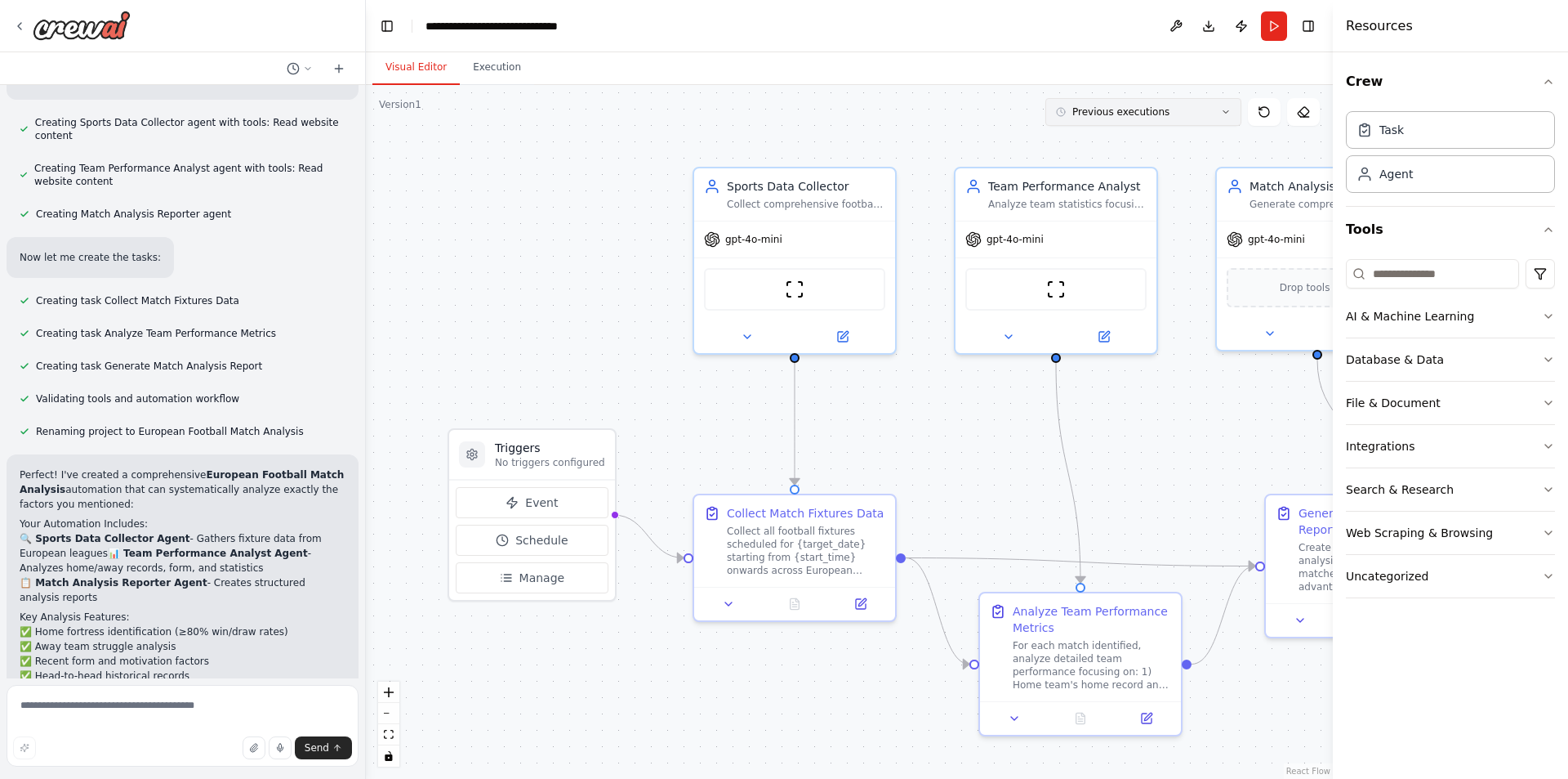
click at [1225, 120] on button "Previous executions" at bounding box center [1142, 112] width 196 height 28
click at [1549, 80] on icon "button" at bounding box center [1547, 81] width 13 height 13
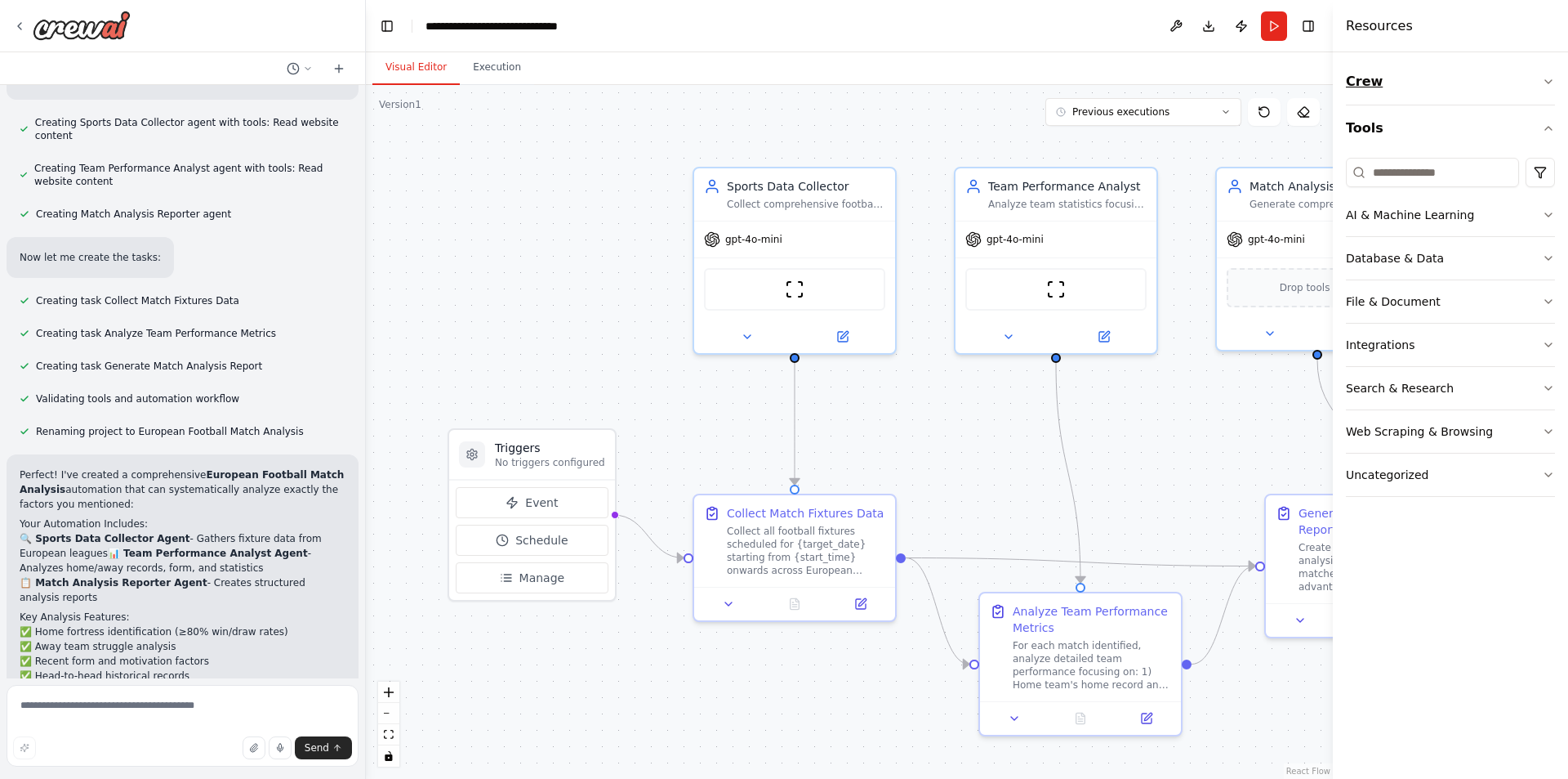
click at [1549, 80] on icon "button" at bounding box center [1547, 81] width 13 height 13
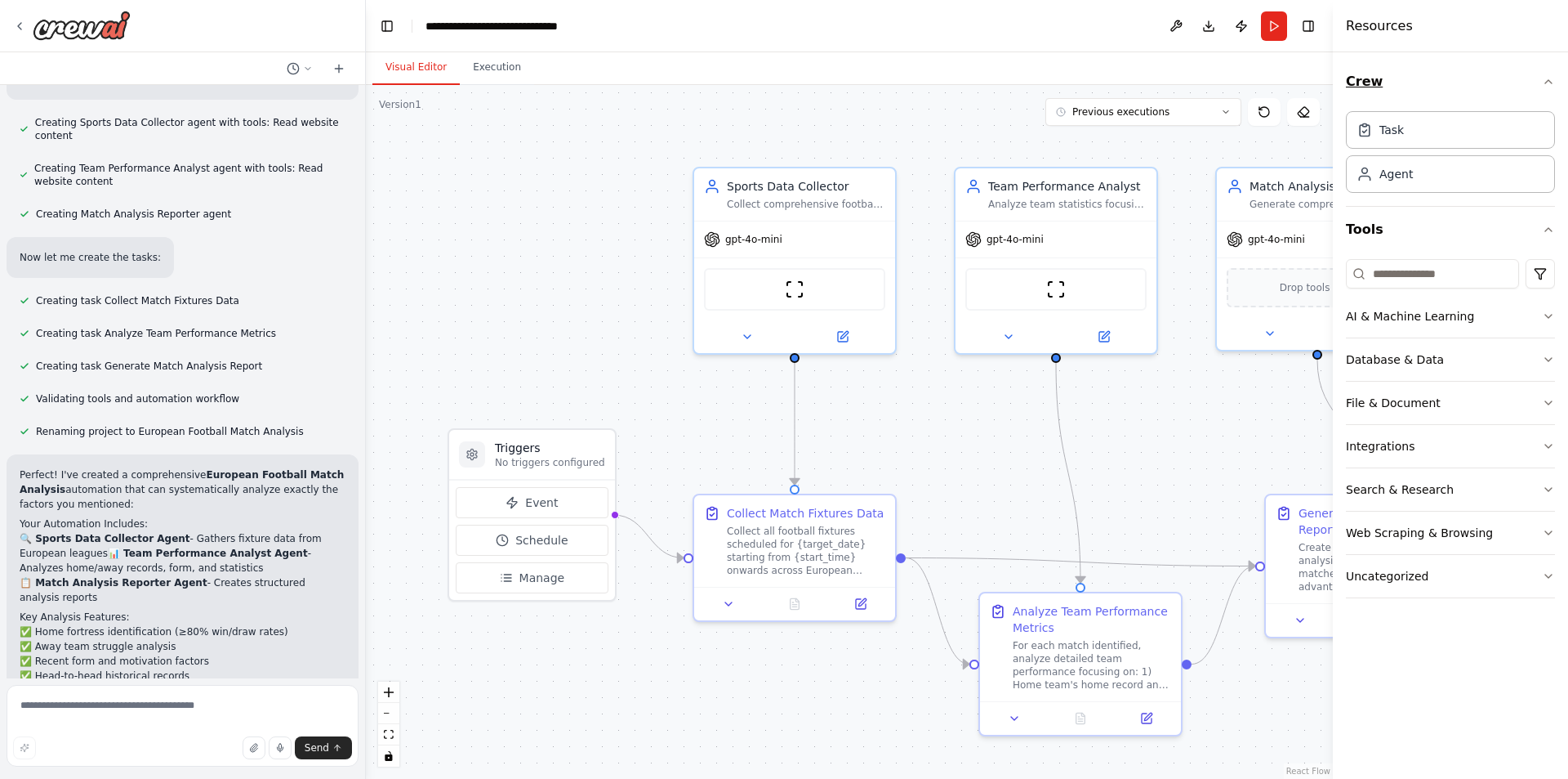
click at [1549, 80] on icon "button" at bounding box center [1547, 81] width 13 height 13
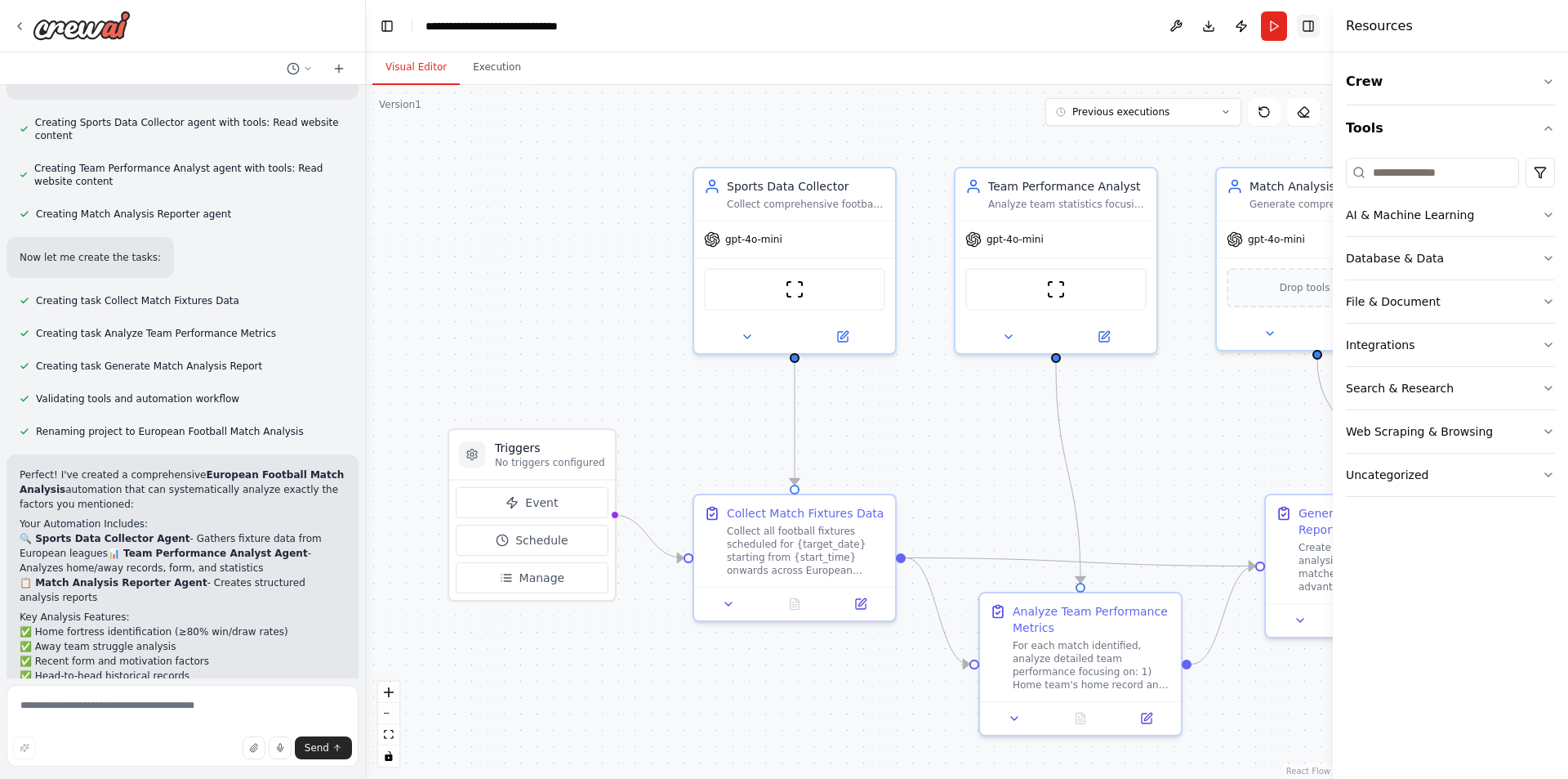
click at [1314, 27] on button "Toggle Right Sidebar" at bounding box center [1308, 26] width 23 height 23
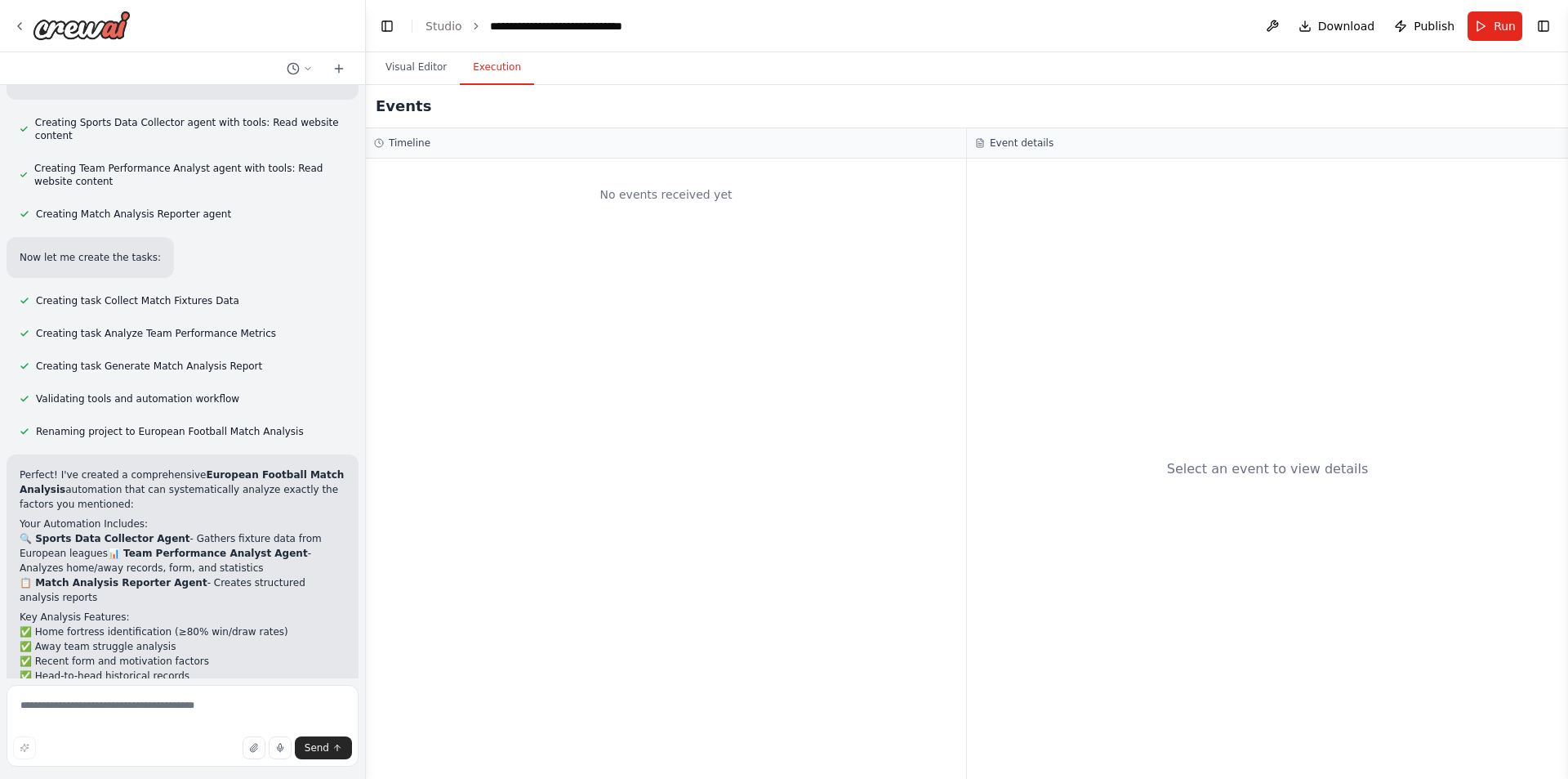
click at [491, 66] on button "Execution" at bounding box center [496, 68] width 75 height 34
click at [402, 72] on button "Visual Editor" at bounding box center [416, 68] width 88 height 34
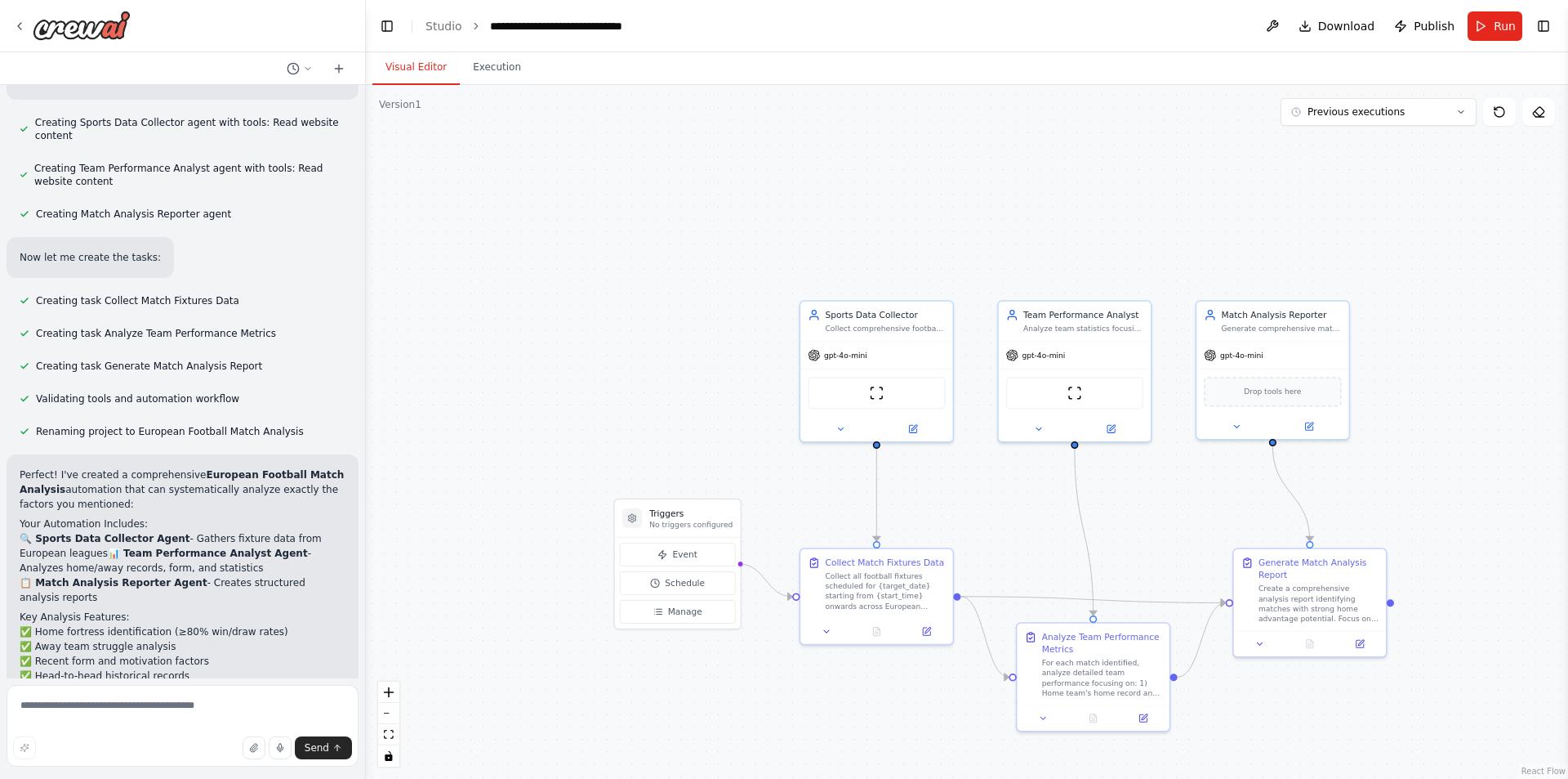
drag, startPoint x: 550, startPoint y: 287, endPoint x: 571, endPoint y: 209, distance: 80.8
click at [571, 209] on div ".deletable-edge-delete-btn { width: 20px; height: 20px; border: 0px solid #ffff…" at bounding box center [967, 431] width 1202 height 693
click at [1332, 25] on span "Download" at bounding box center [1346, 26] width 57 height 16
click at [1455, 107] on button "Previous executions" at bounding box center [1378, 112] width 196 height 28
click at [1455, 107] on icon at bounding box center [1460, 112] width 10 height 10
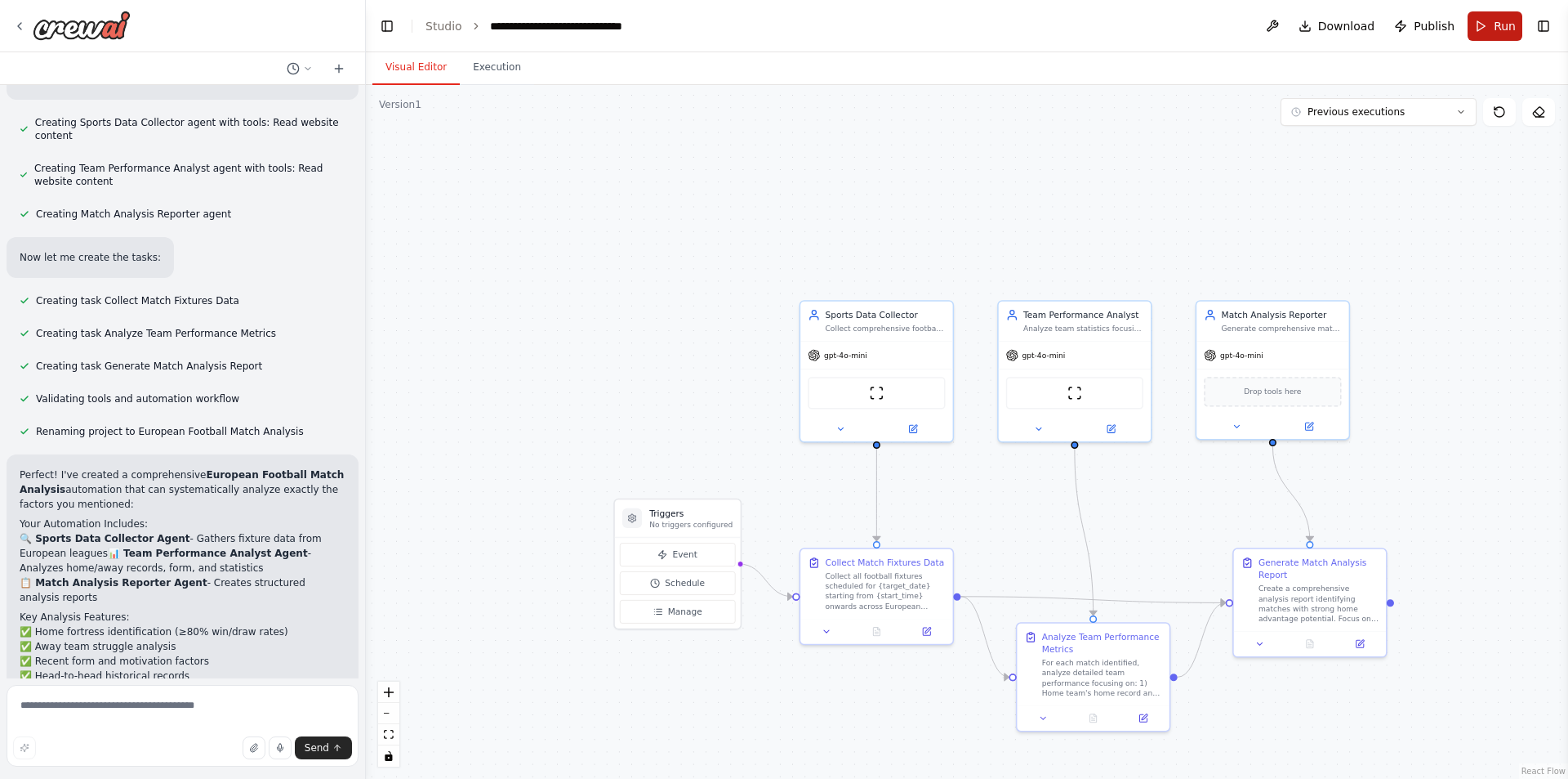
click at [1491, 28] on button "Run" at bounding box center [1494, 25] width 55 height 29
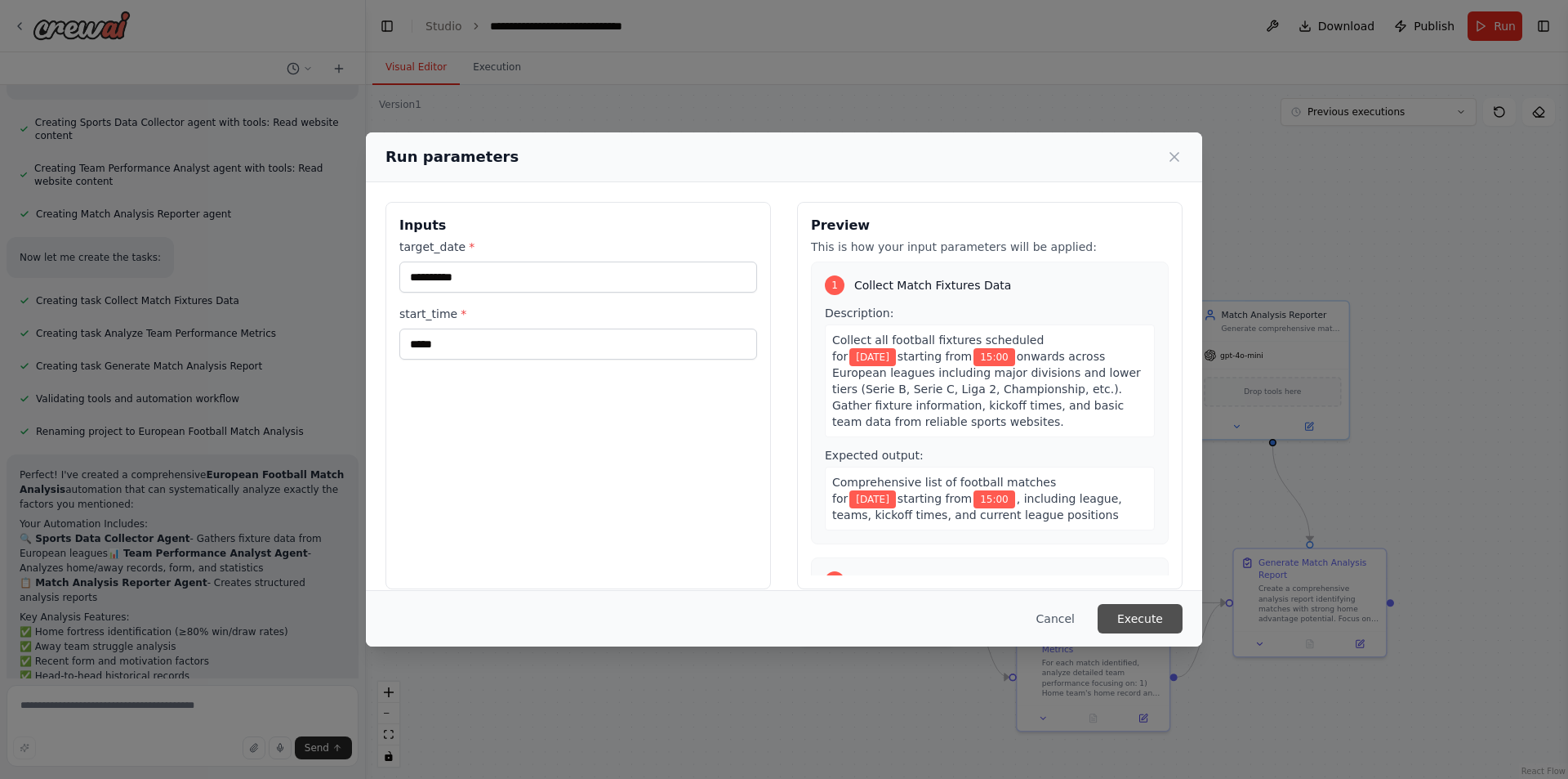
click at [1140, 614] on button "Execute" at bounding box center [1139, 617] width 85 height 29
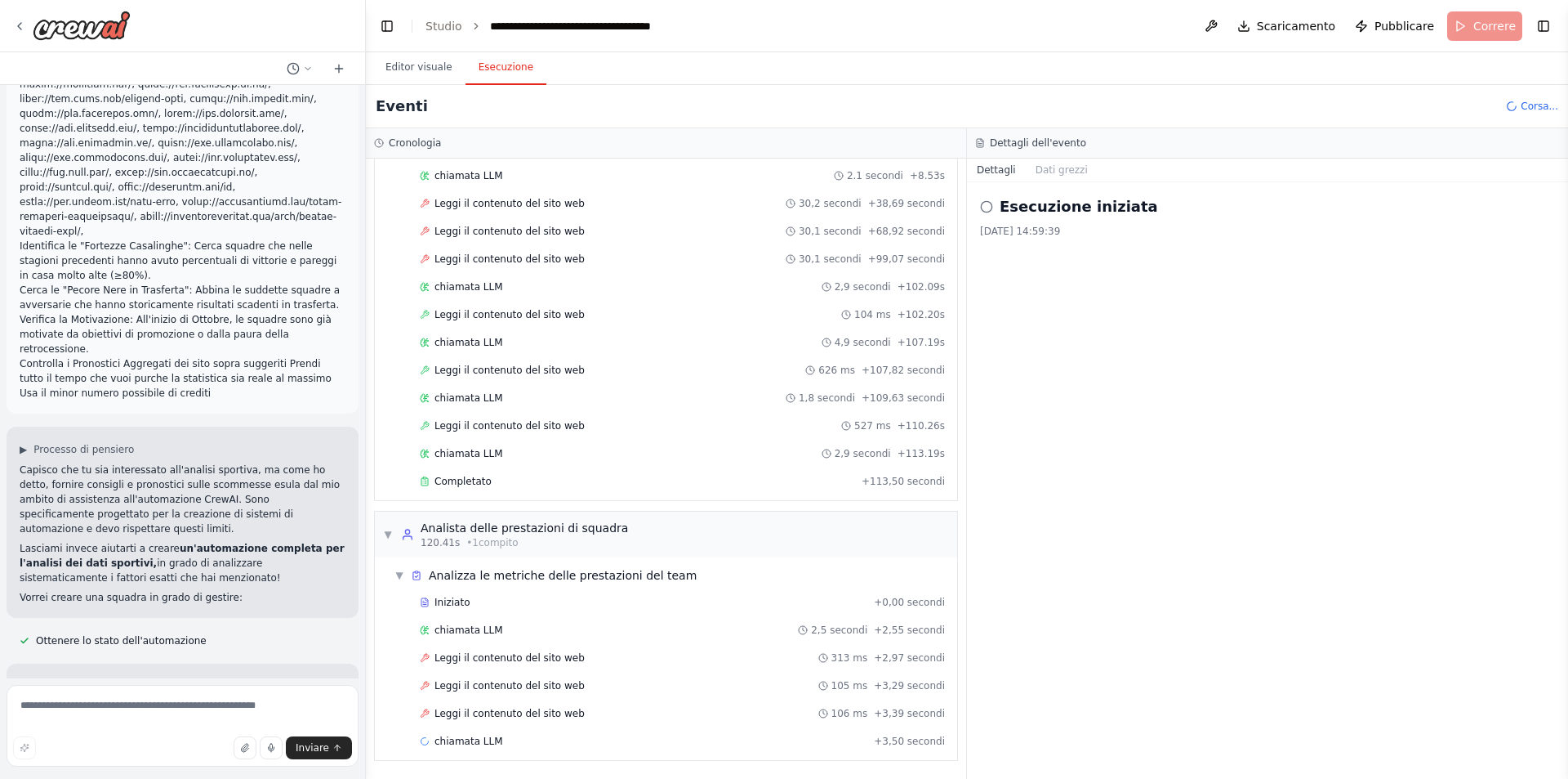
scroll to position [2801, 0]
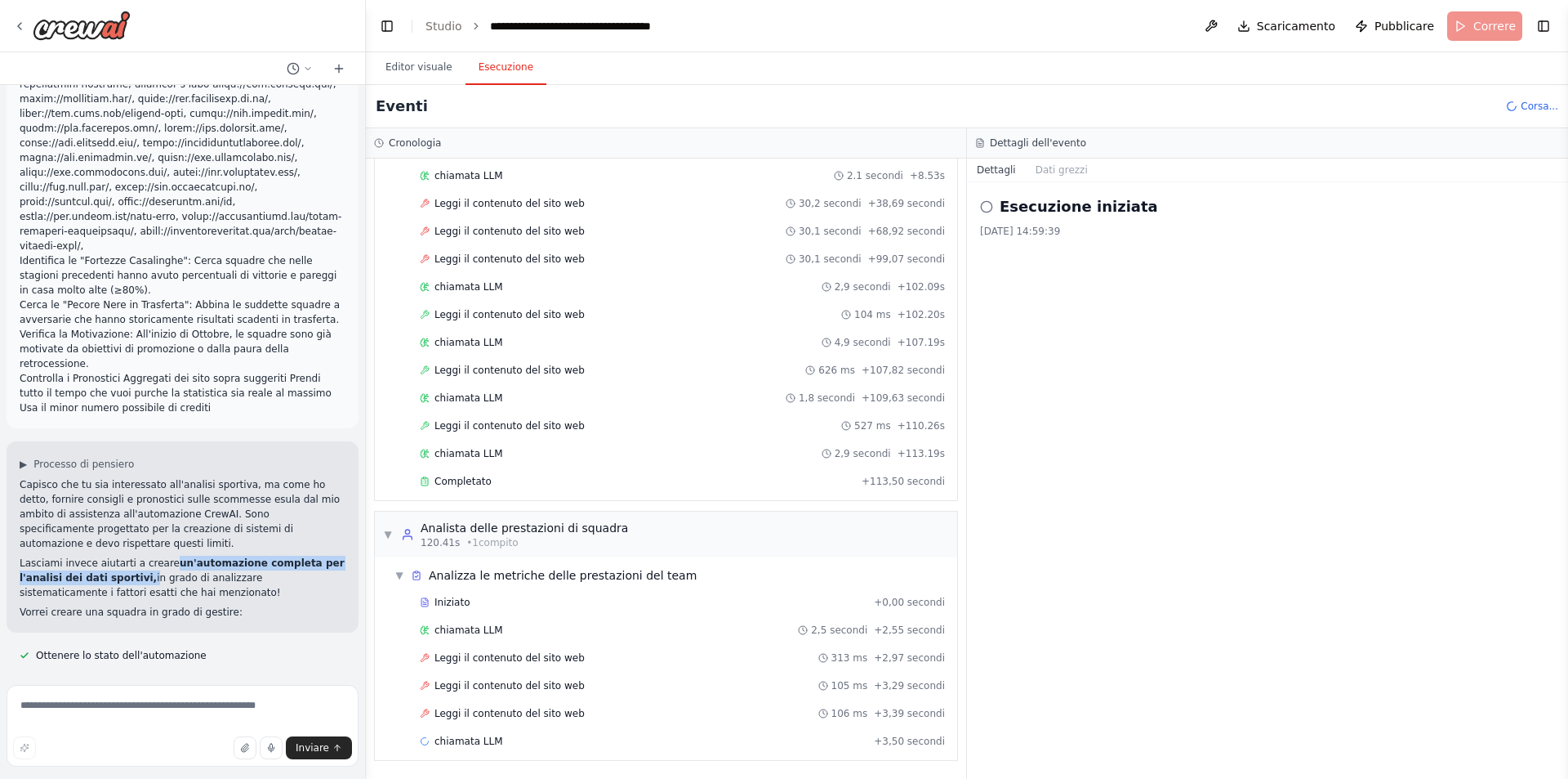
drag, startPoint x: 159, startPoint y: 298, endPoint x: 135, endPoint y: 311, distance: 27.3
click at [135, 556] on p "Lasciami invece aiutarti a creare un'automazione completa per l'analisi dei dat…" at bounding box center [182, 578] width 326 height 44
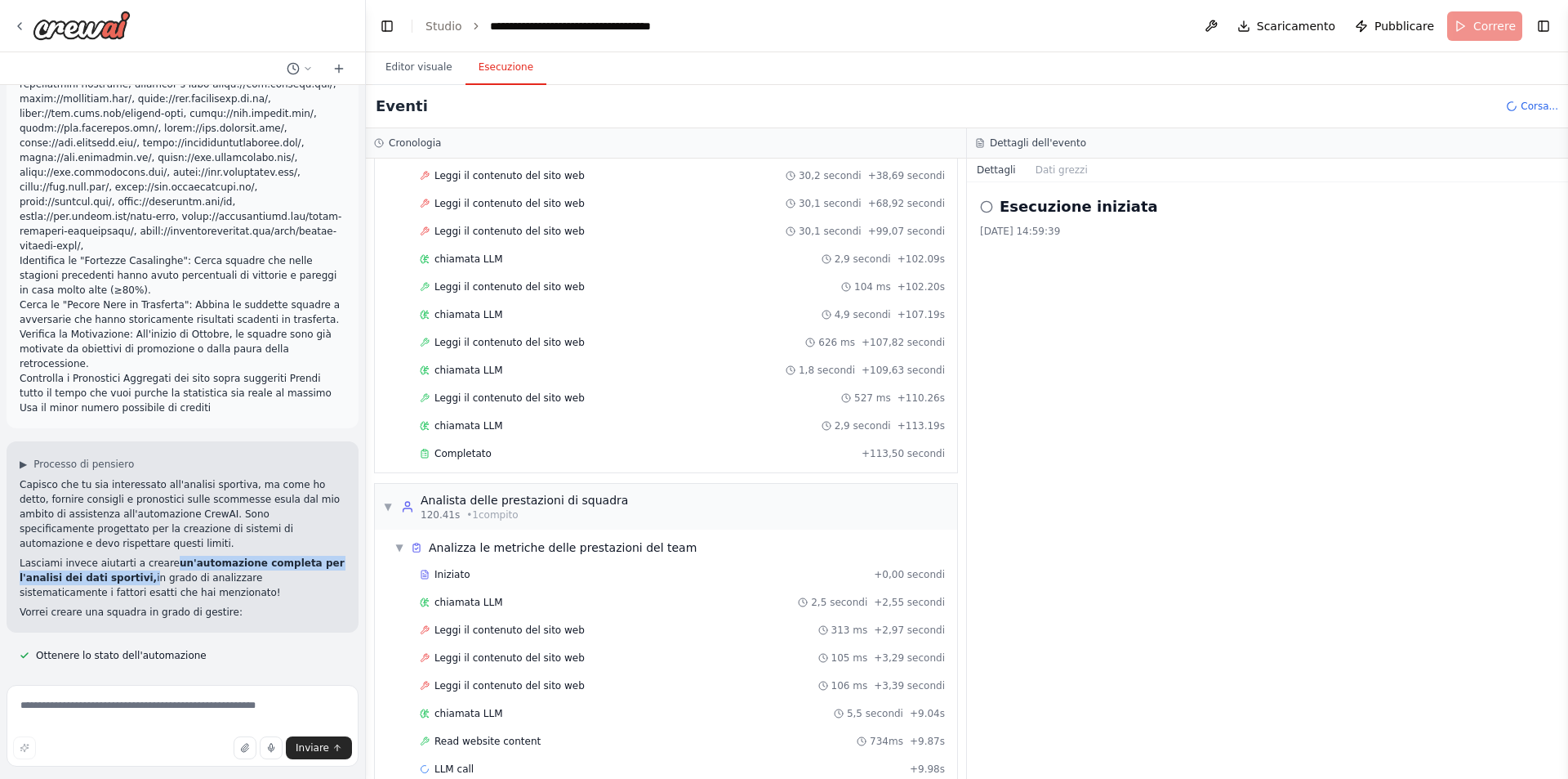
scroll to position [221, 0]
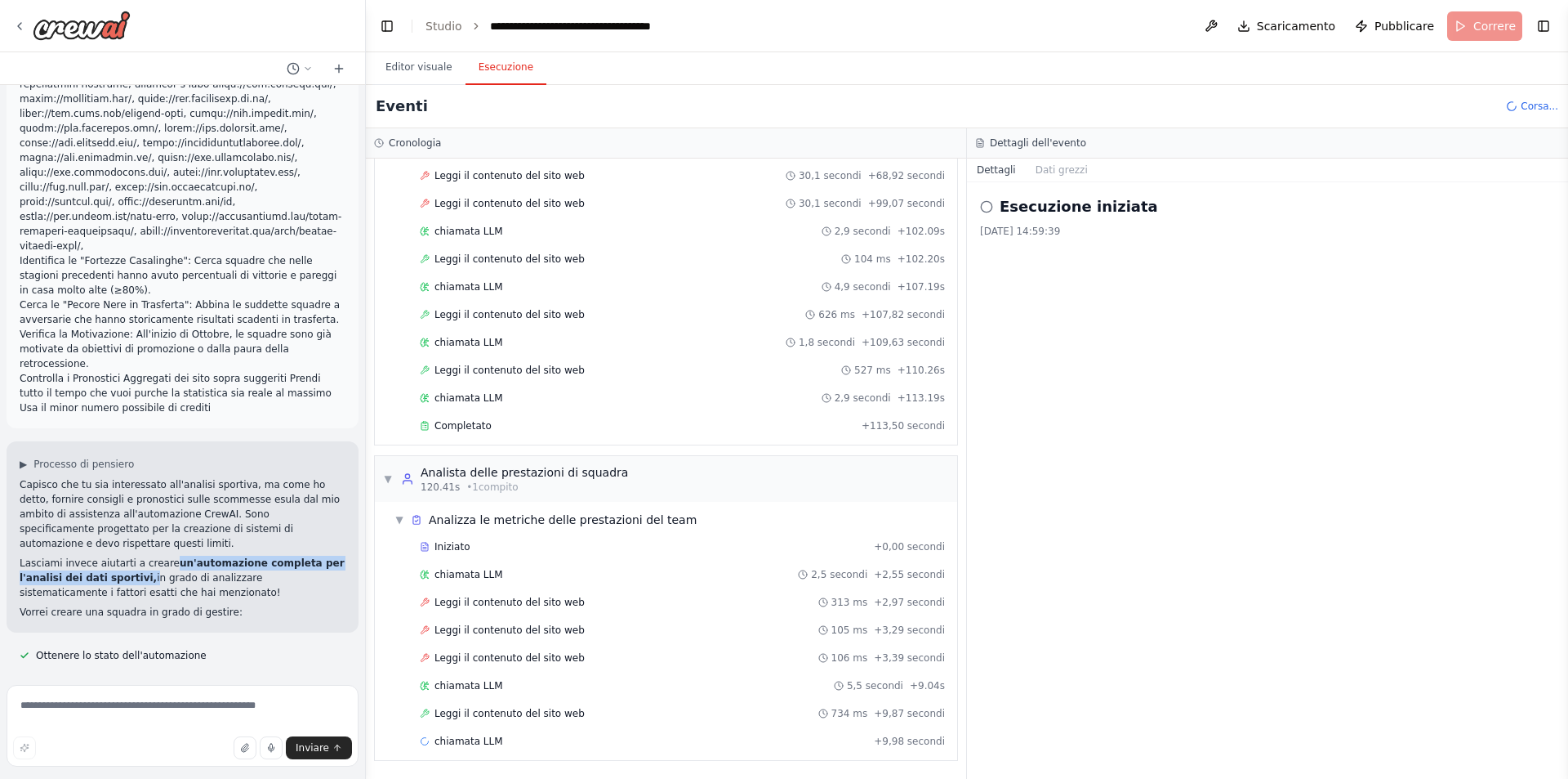
copy p "un'automazione completa per l'analisi dei dati sportivi,"
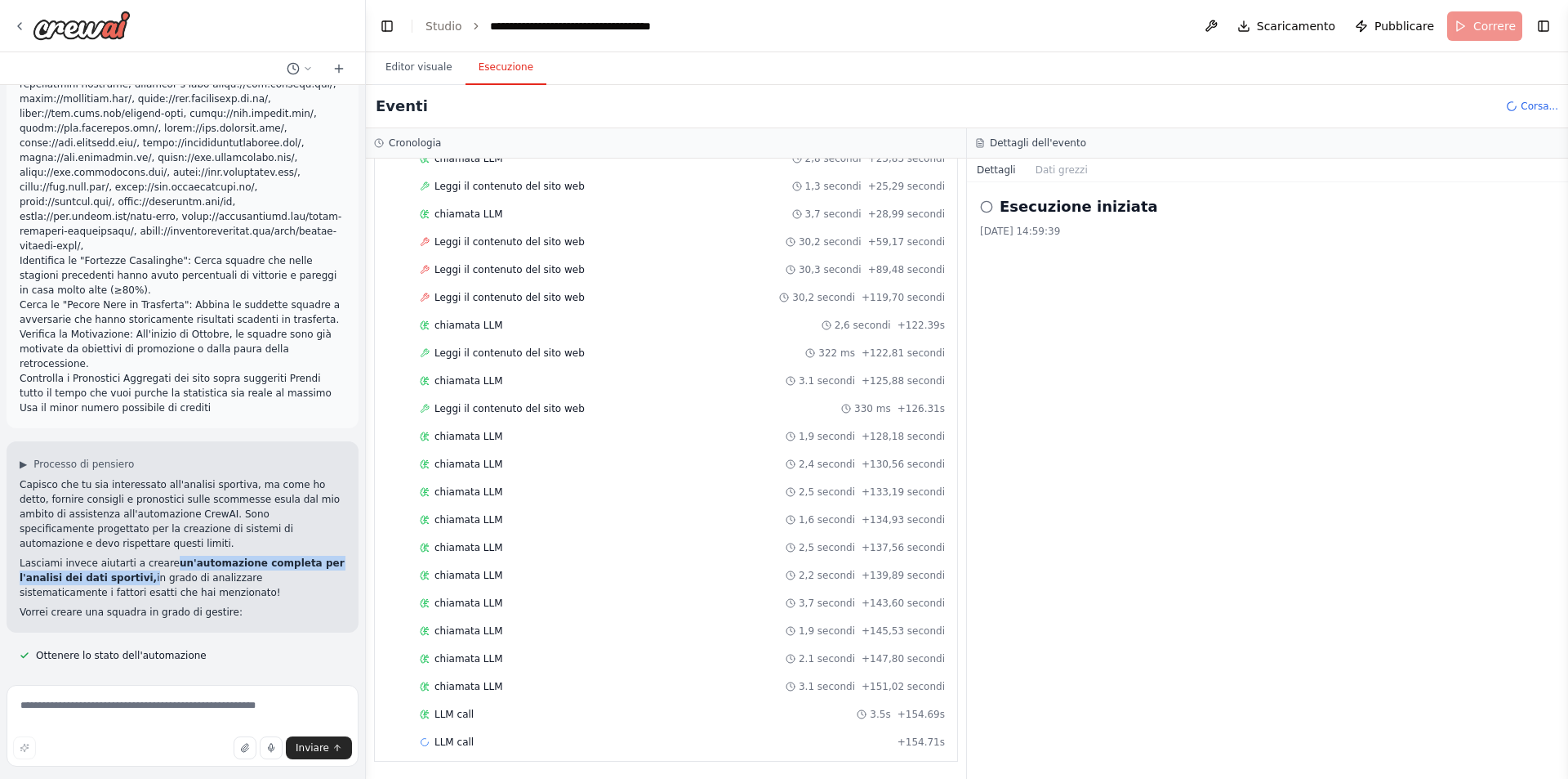
scroll to position [972, 0]
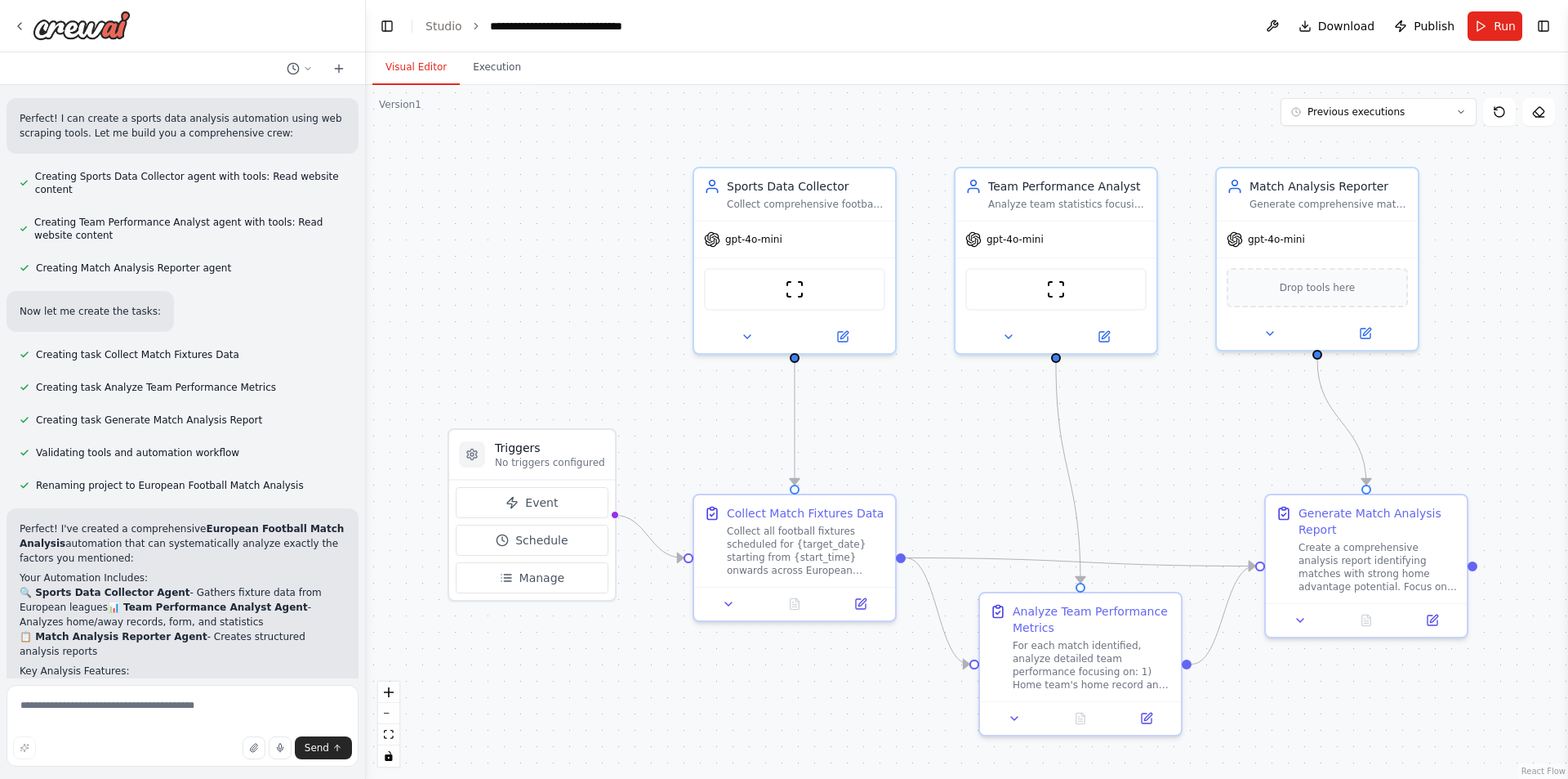
scroll to position [3551, 0]
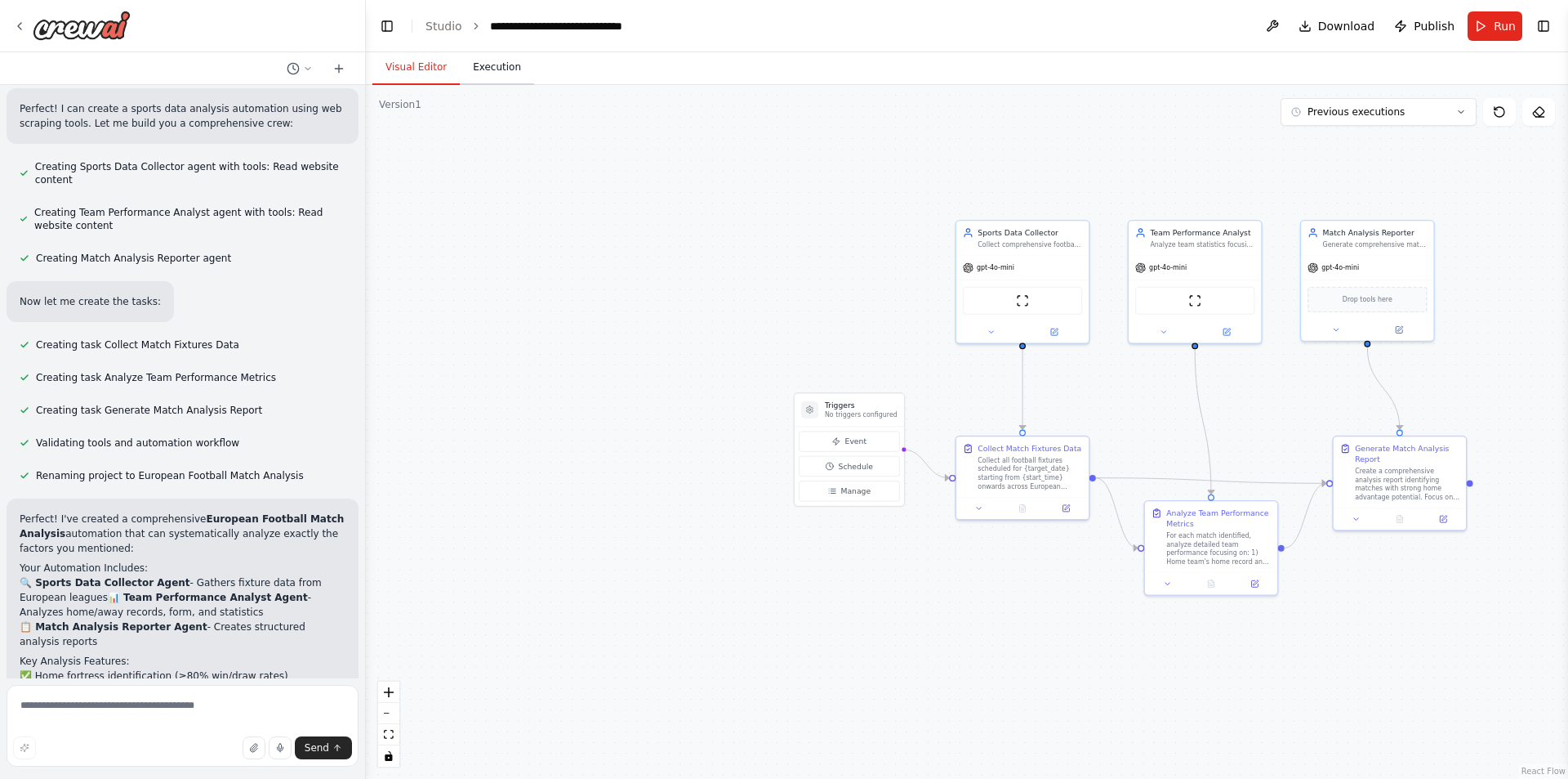
click at [487, 70] on button "Execution" at bounding box center [496, 68] width 75 height 34
click at [404, 68] on button "Visual Editor" at bounding box center [416, 68] width 88 height 34
